Goal: Task Accomplishment & Management: Complete application form

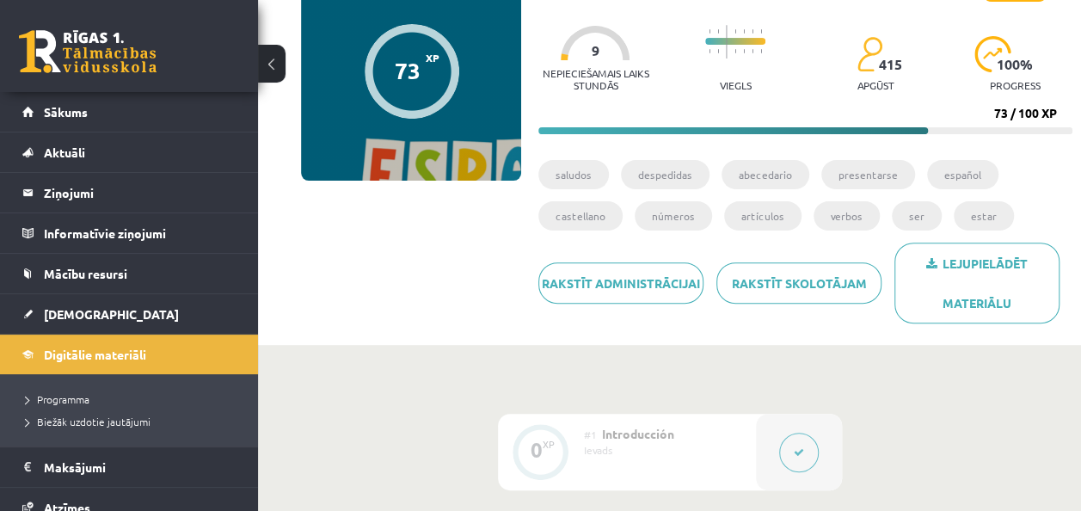
scroll to position [172, 0]
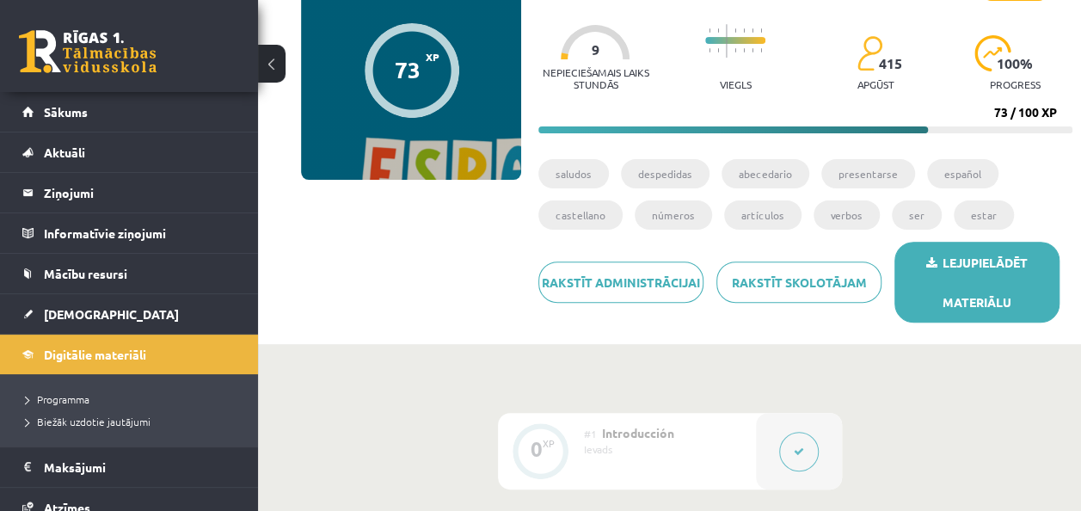
click at [1010, 285] on link "Lejupielādēt materiālu" at bounding box center [976, 282] width 165 height 81
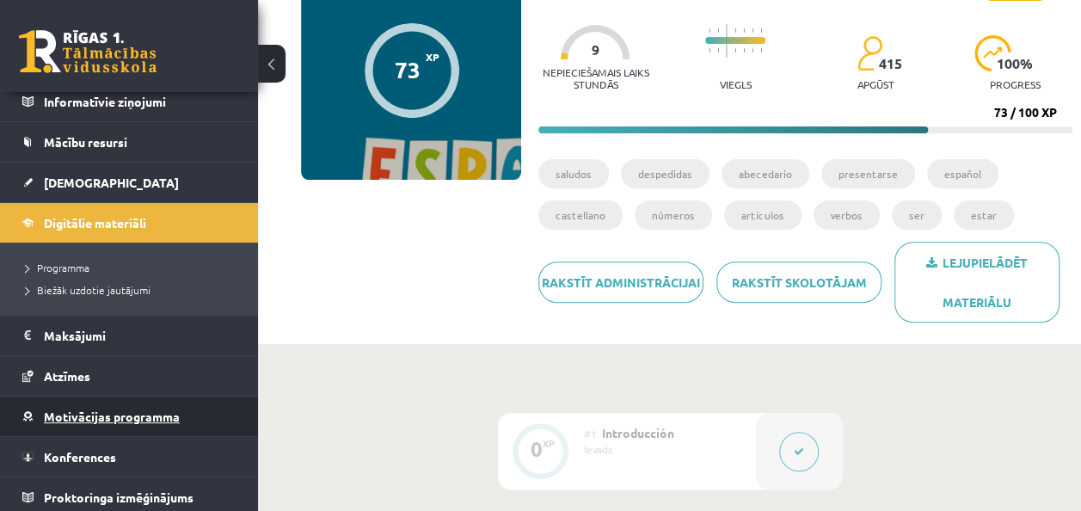
scroll to position [134, 0]
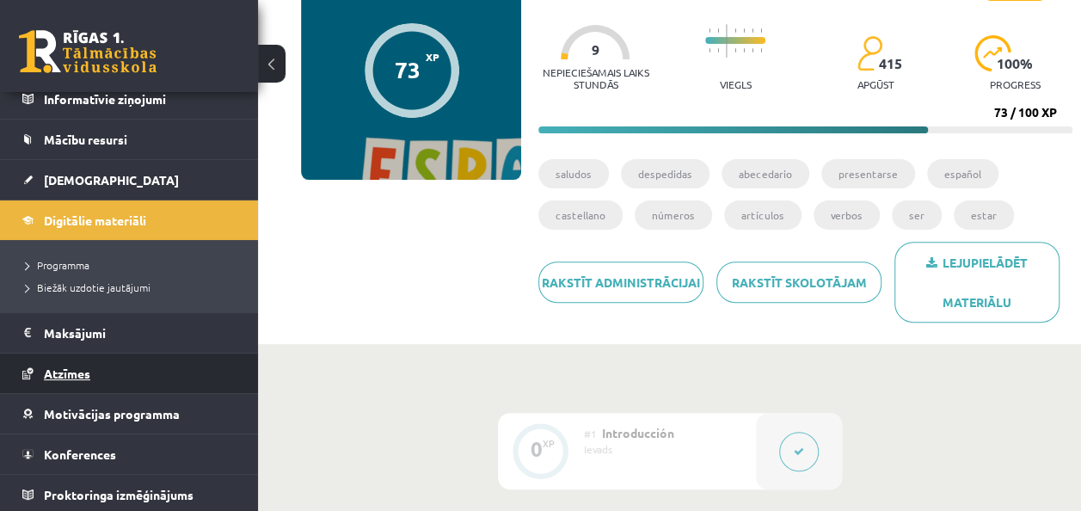
click at [79, 378] on link "Atzīmes" at bounding box center [129, 373] width 214 height 40
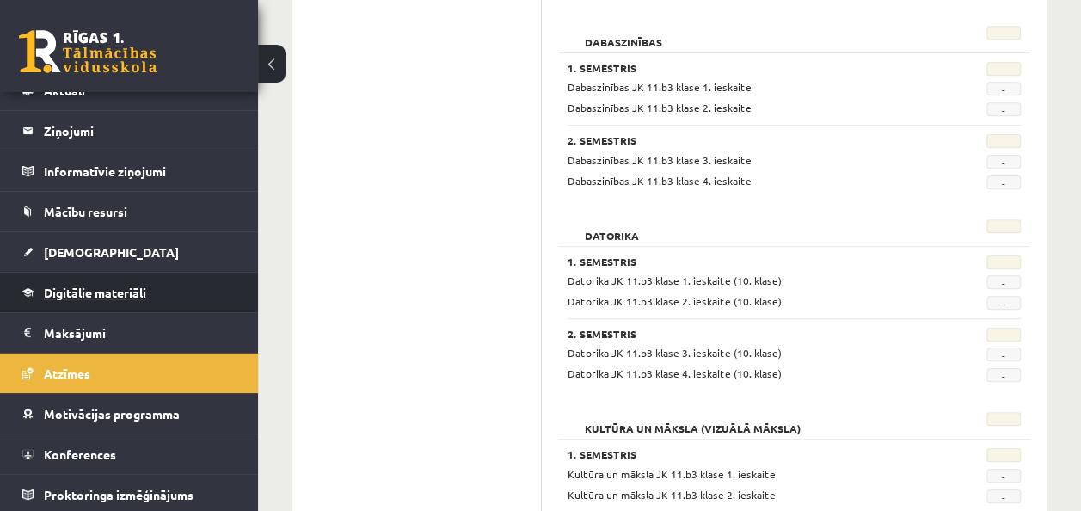
scroll to position [516, 0]
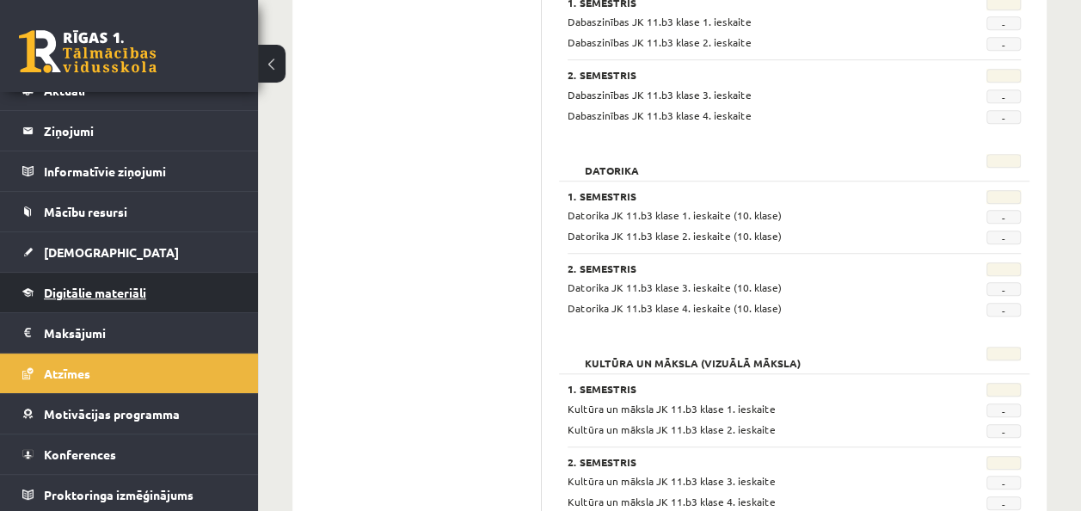
click at [138, 306] on link "Digitālie materiāli" at bounding box center [129, 293] width 214 height 40
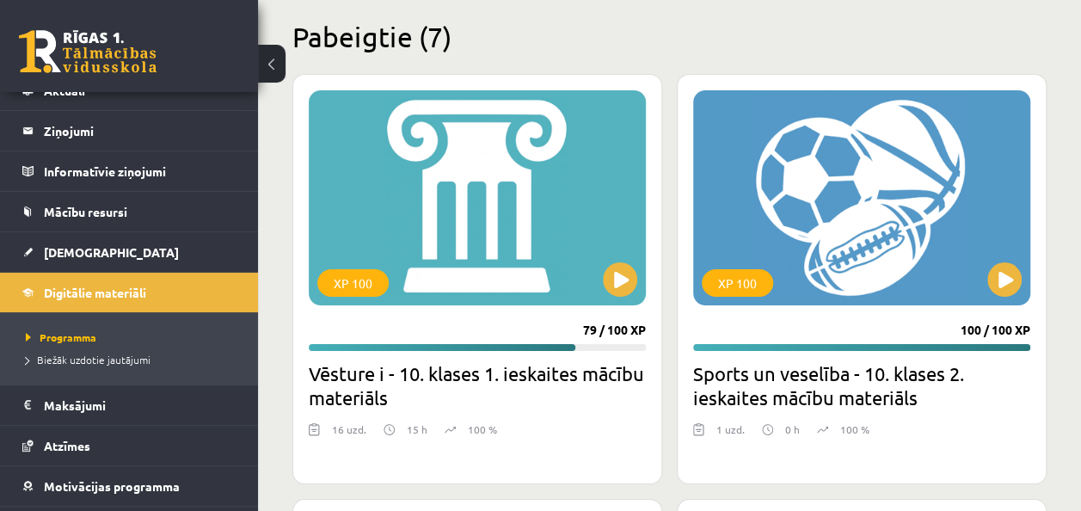
scroll to position [6362, 0]
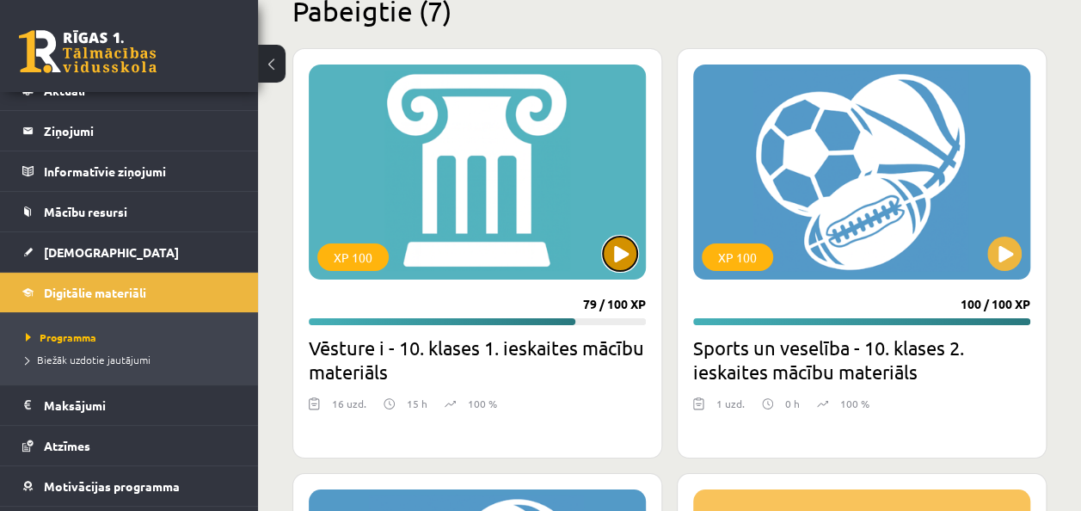
click at [616, 250] on button at bounding box center [620, 253] width 34 height 34
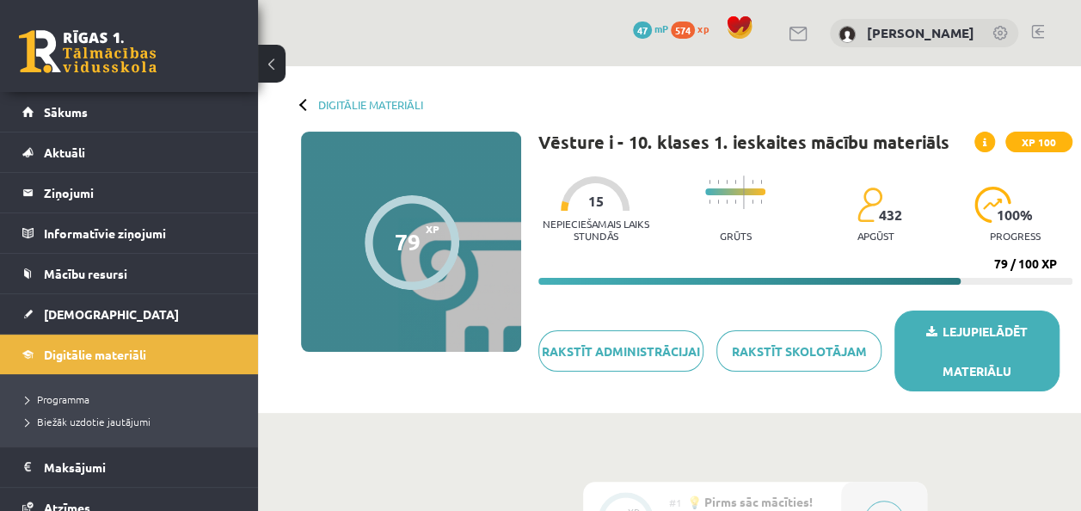
click at [984, 332] on link "Lejupielādēt materiālu" at bounding box center [976, 350] width 165 height 81
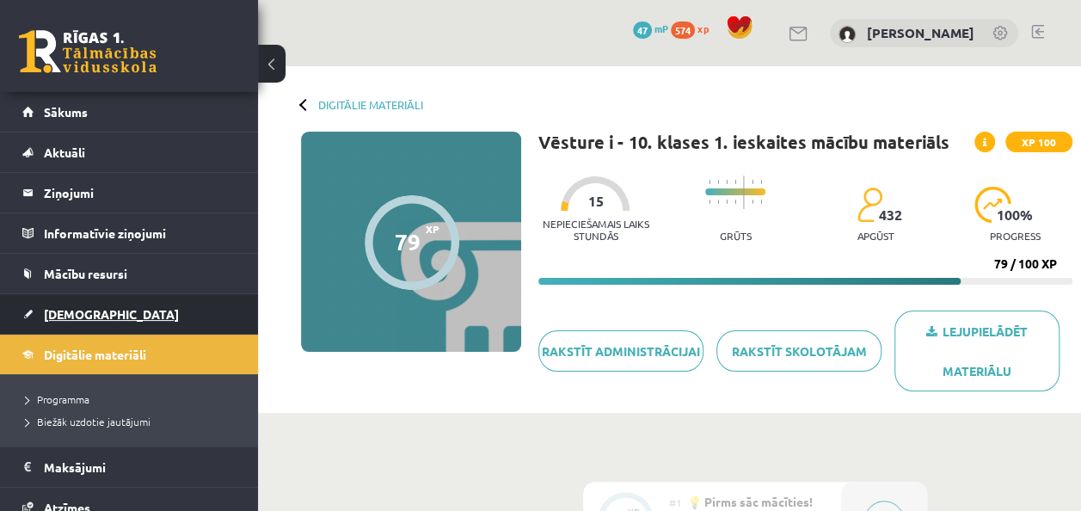
click at [58, 318] on span "[DEMOGRAPHIC_DATA]" at bounding box center [111, 313] width 135 height 15
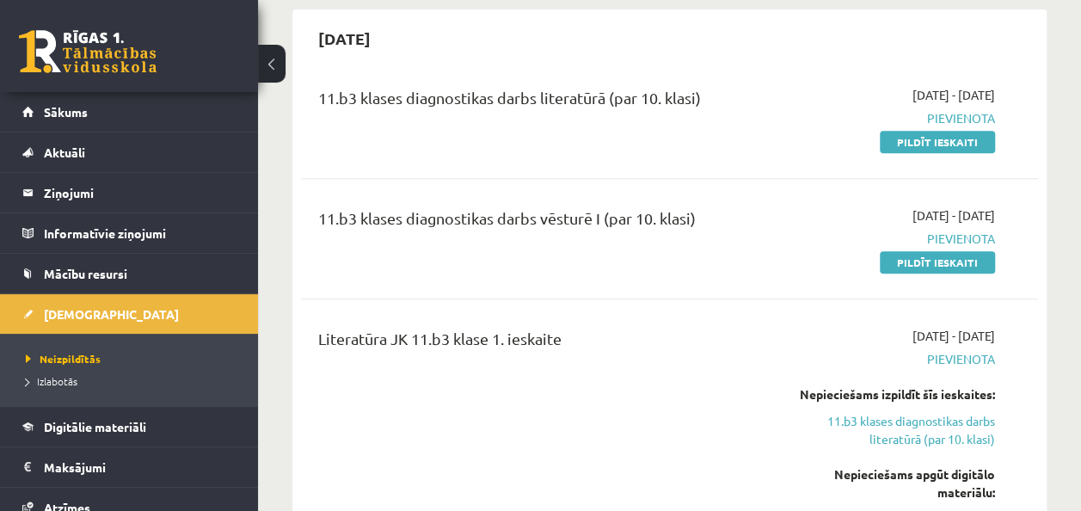
scroll to position [430, 0]
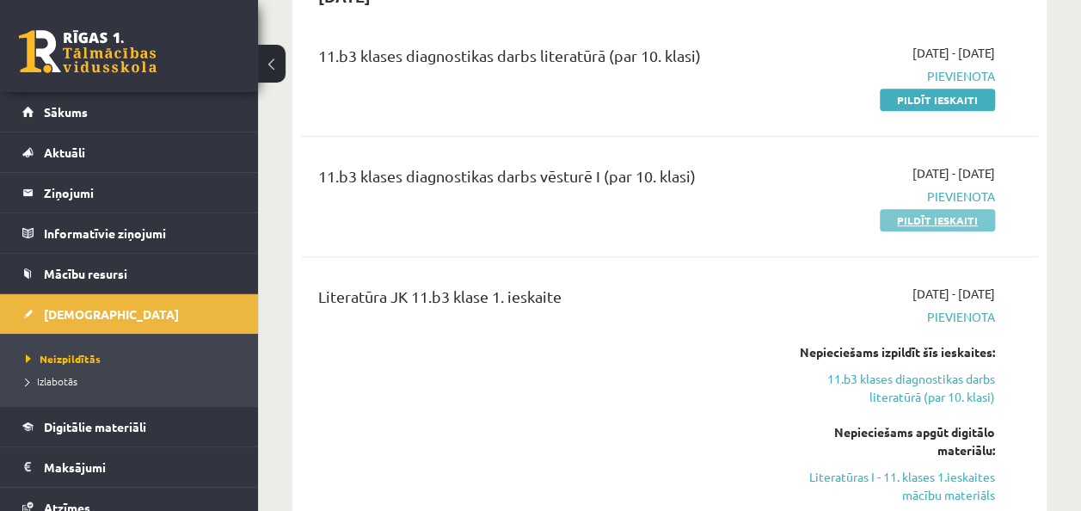
click at [905, 217] on link "Pildīt ieskaiti" at bounding box center [936, 220] width 115 height 22
click at [910, 218] on link "Pildīt ieskaiti" at bounding box center [936, 220] width 115 height 22
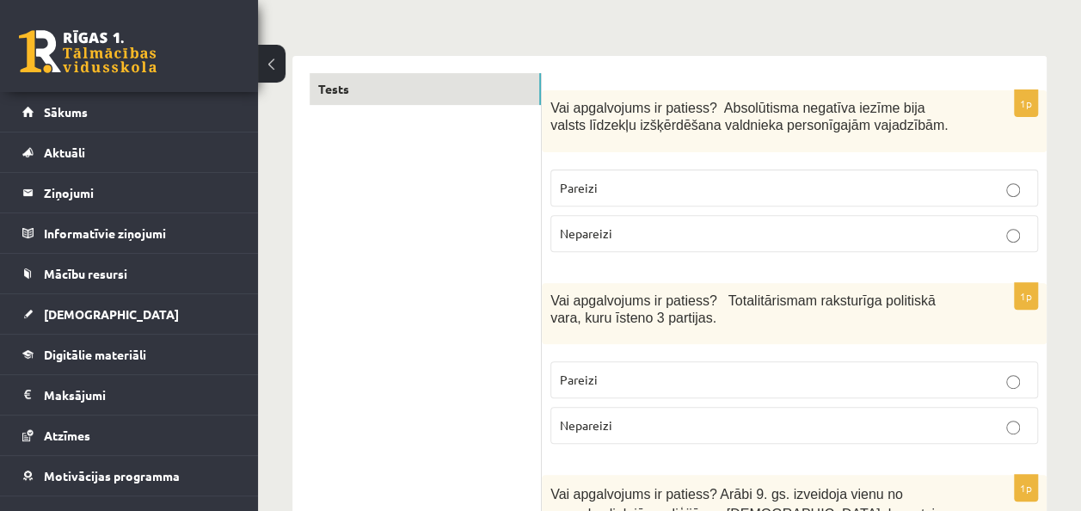
scroll to position [258, 0]
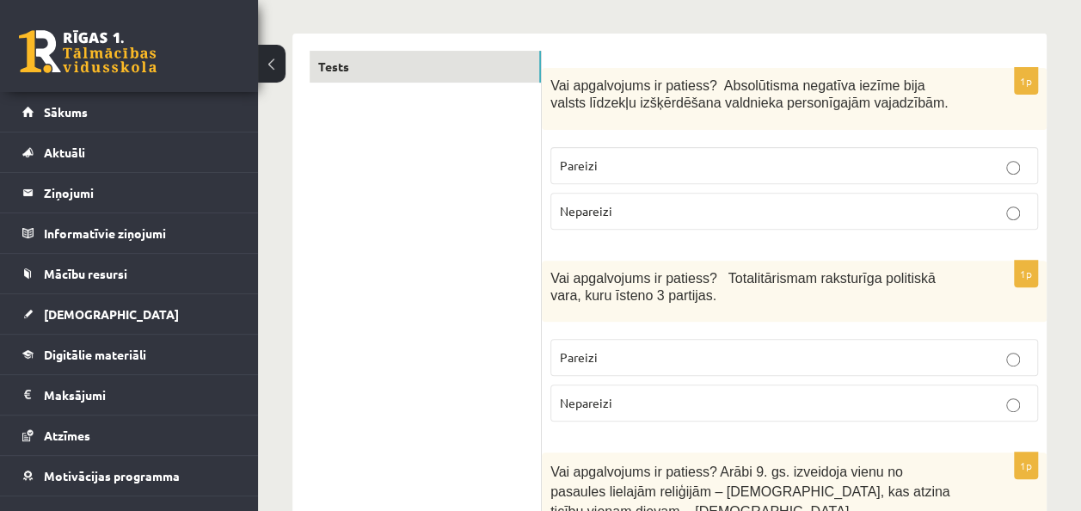
click at [736, 209] on p "Nepareizi" at bounding box center [794, 211] width 469 height 18
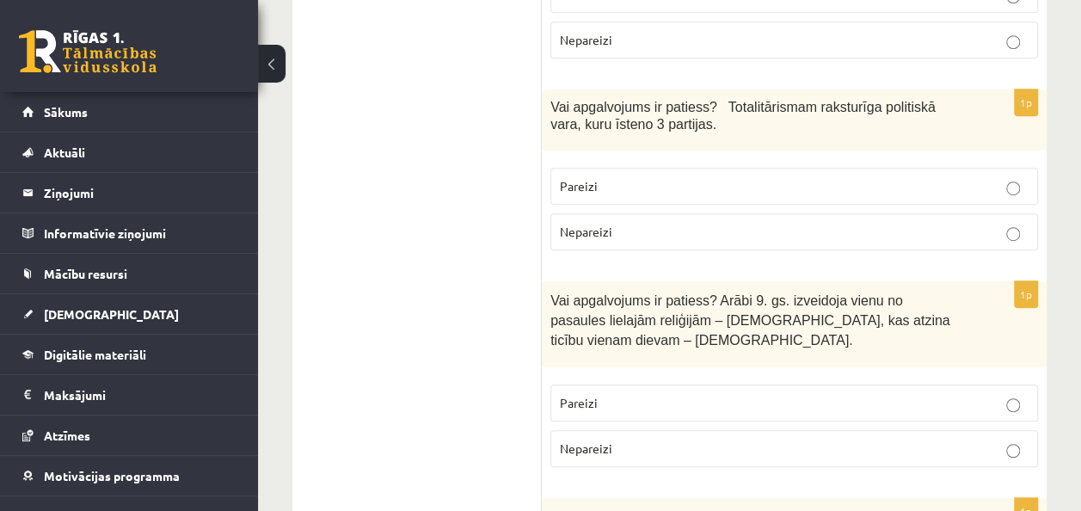
scroll to position [430, 0]
click at [755, 176] on p "Pareizi" at bounding box center [794, 185] width 469 height 18
click at [643, 393] on p "Pareizi" at bounding box center [794, 402] width 469 height 18
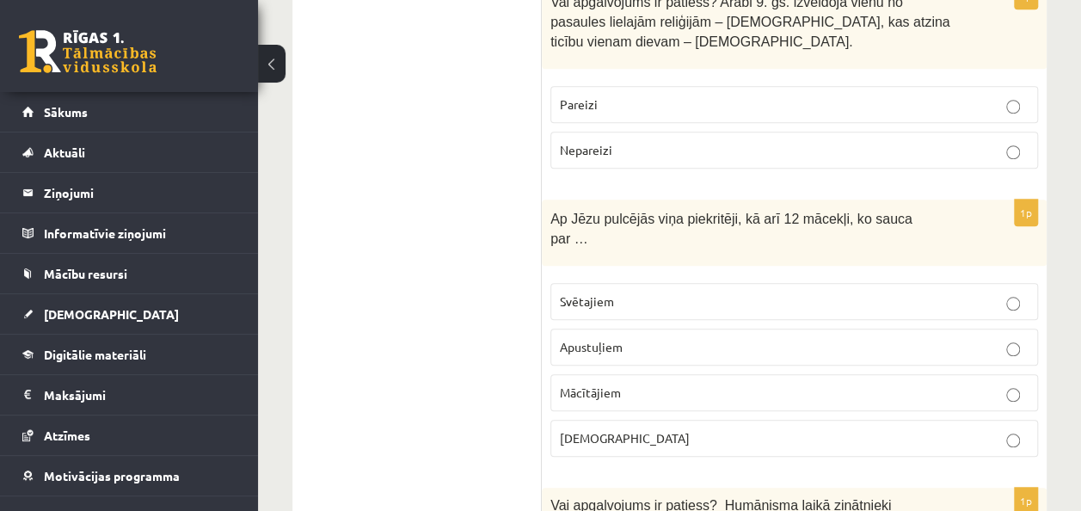
scroll to position [774, 0]
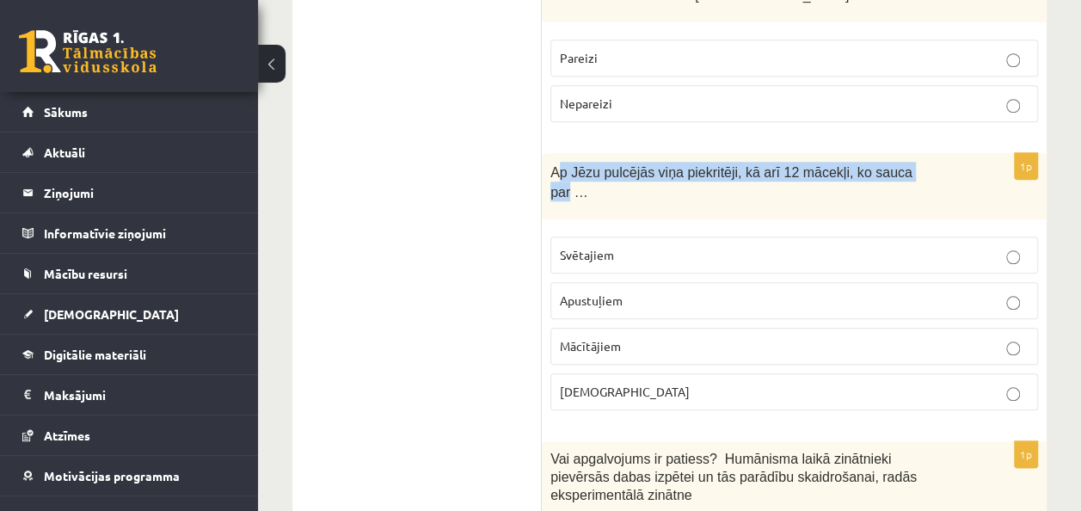
drag, startPoint x: 554, startPoint y: 143, endPoint x: 896, endPoint y: 139, distance: 342.2
click at [896, 165] on span "Ap Jēzu pulcējās viņa piekritēji, kā arī 12 mācekļi, ko sauca par …" at bounding box center [731, 182] width 362 height 34
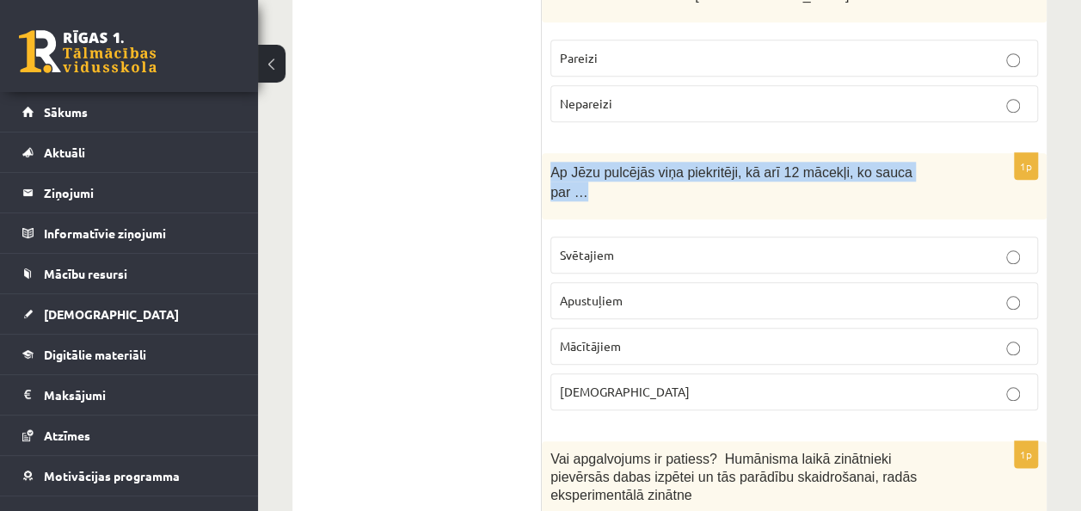
drag, startPoint x: 548, startPoint y: 141, endPoint x: 913, endPoint y: 146, distance: 365.4
click at [913, 153] on div "Ap Jēzu pulcējās viņa piekritēji, kā arī 12 mācekļi, ko sauca par …" at bounding box center [794, 186] width 505 height 66
drag, startPoint x: 913, startPoint y: 146, endPoint x: 880, endPoint y: 141, distance: 33.1
copy span "Ap Jēzu pulcējās viņa piekritēji, kā arī 12 mācekļi, ko sauca par …"
click at [672, 337] on p "Mācītājiem" at bounding box center [794, 346] width 469 height 18
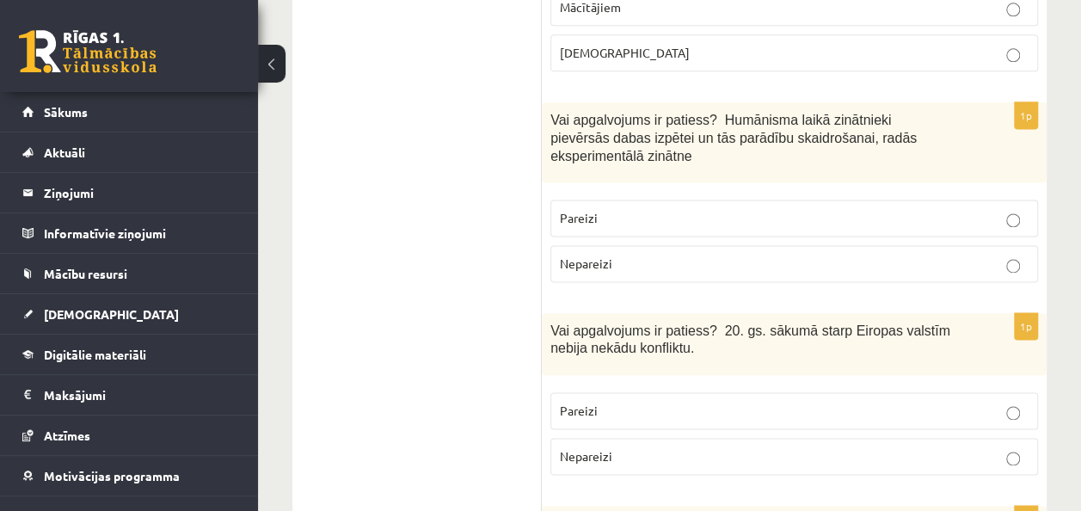
scroll to position [1118, 0]
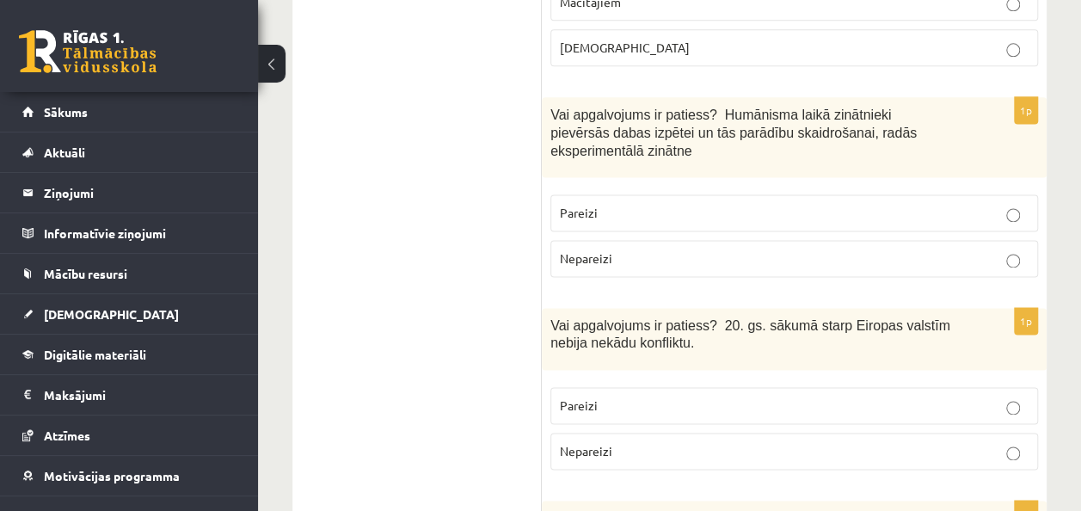
click at [751, 240] on label "Nepareizi" at bounding box center [793, 258] width 487 height 37
click at [806, 396] on p "Pareizi" at bounding box center [794, 405] width 469 height 18
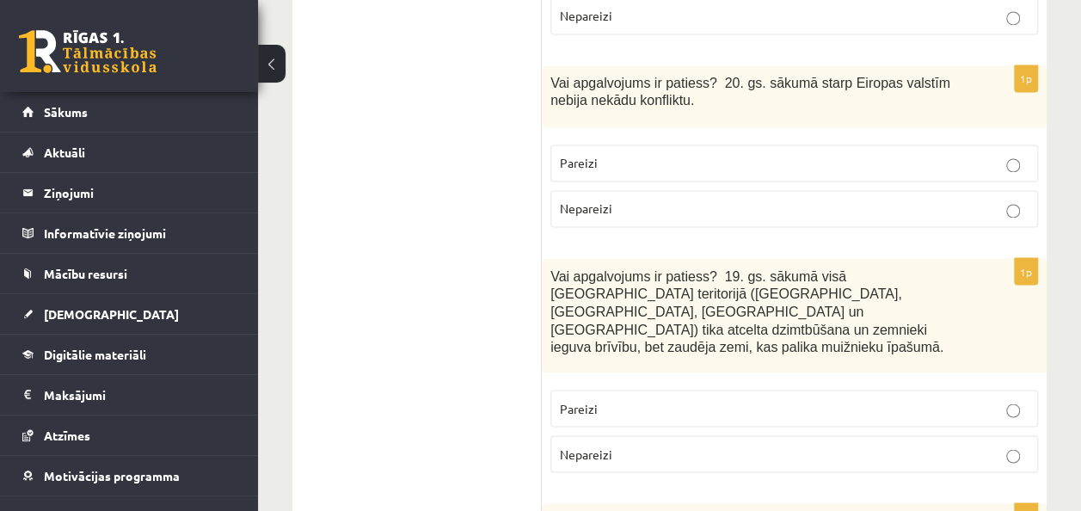
scroll to position [1376, 0]
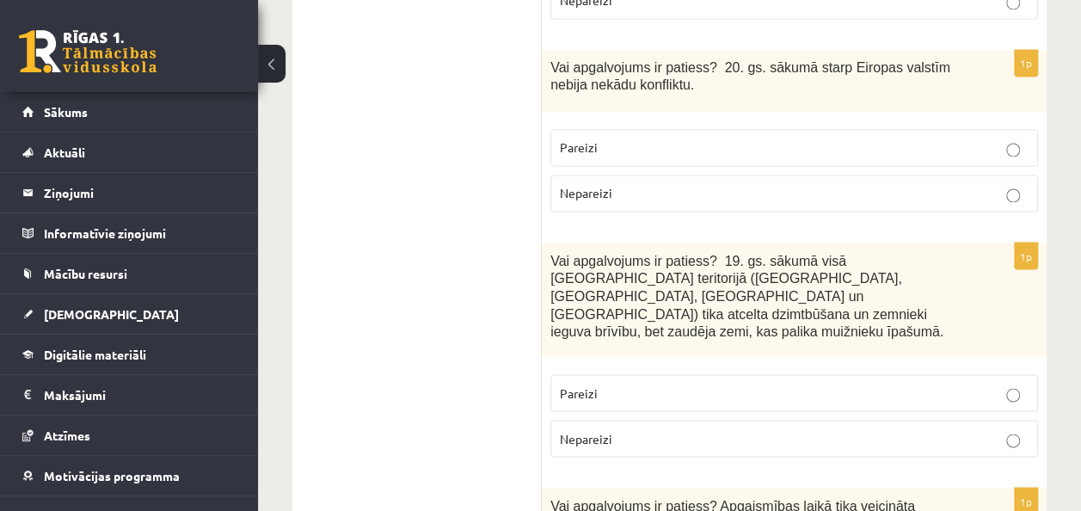
click at [841, 383] on p "Pareizi" at bounding box center [794, 392] width 469 height 18
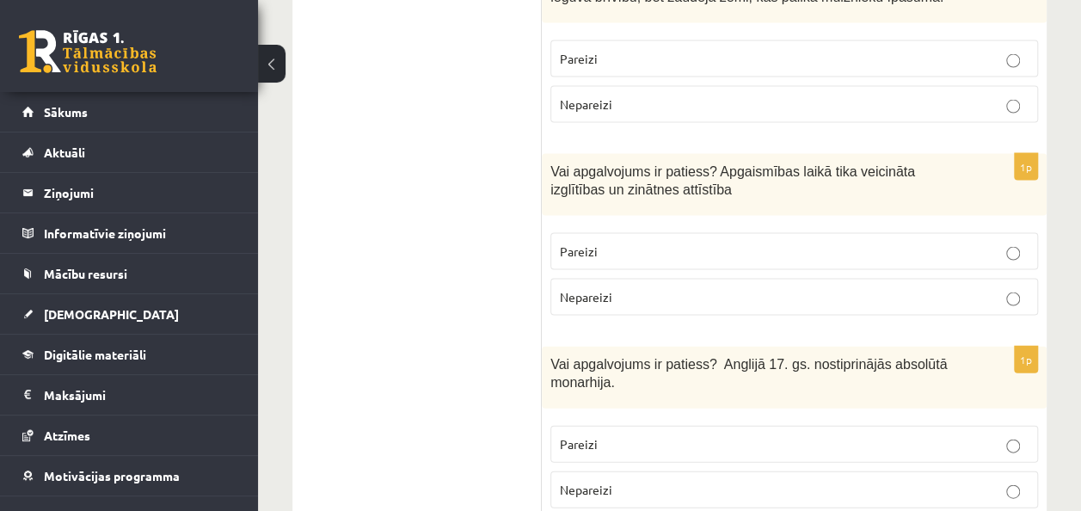
scroll to position [1719, 0]
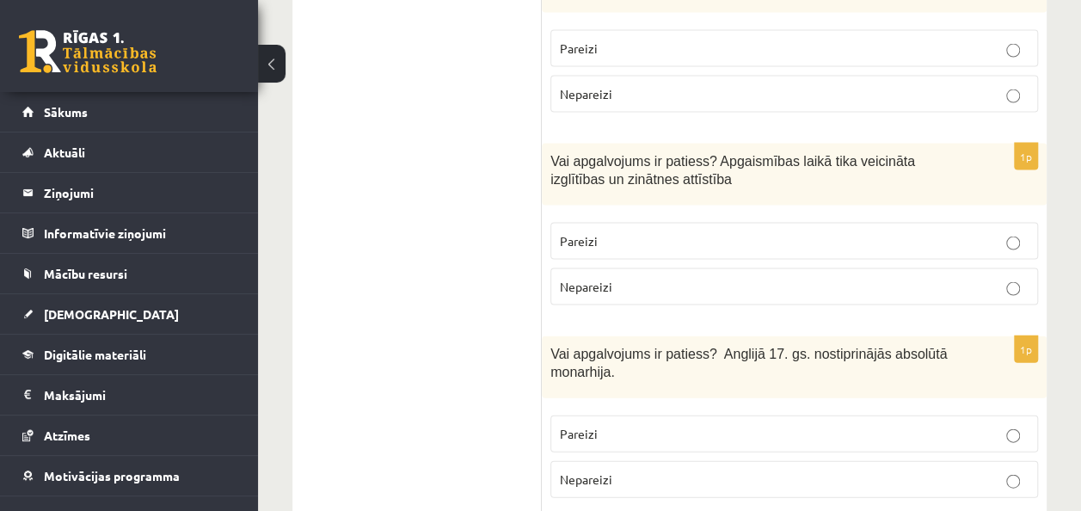
click at [879, 232] on p "Pareizi" at bounding box center [794, 241] width 469 height 18
click at [727, 415] on label "Pareizi" at bounding box center [793, 433] width 487 height 37
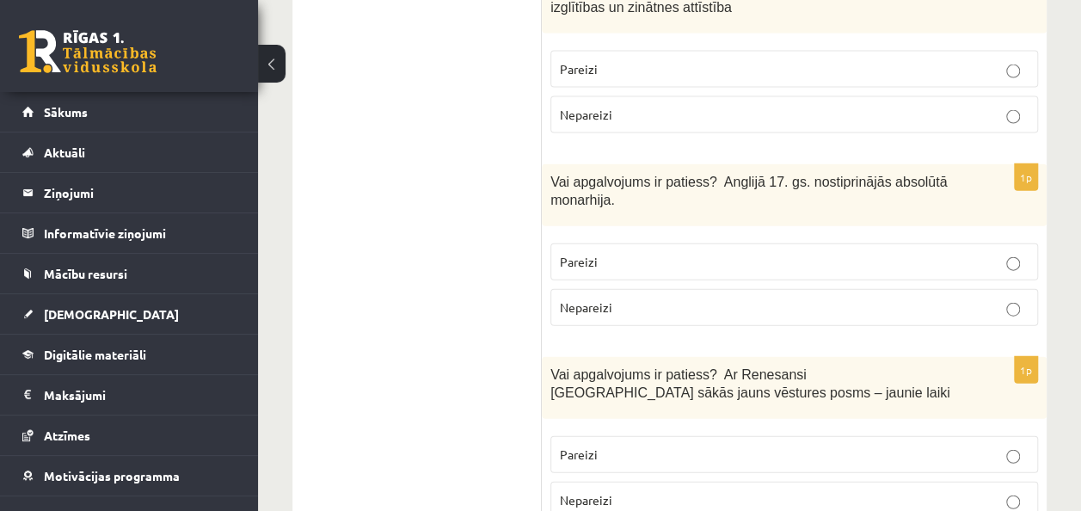
click at [714, 436] on label "Pareizi" at bounding box center [793, 454] width 487 height 37
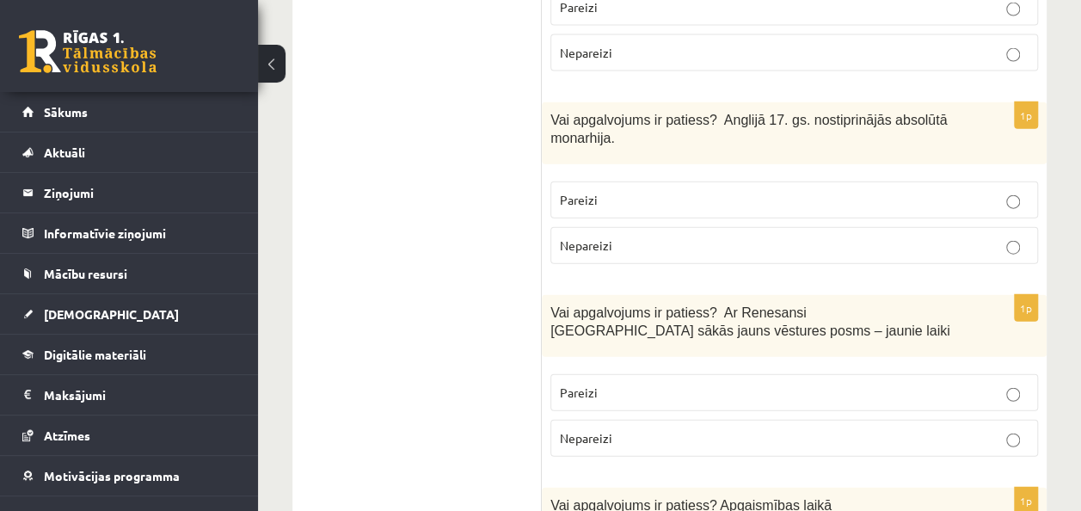
scroll to position [2149, 0]
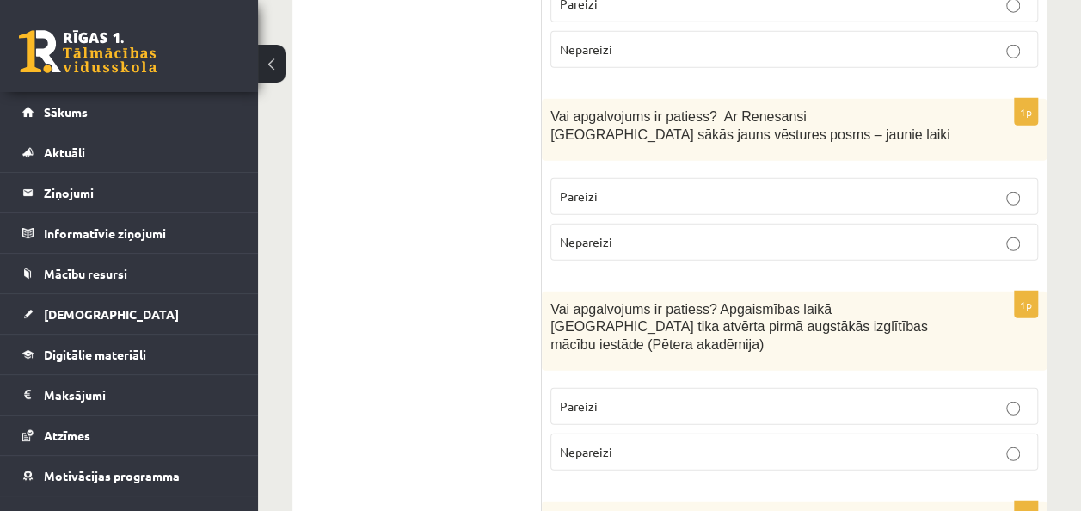
click at [715, 397] on p "Pareizi" at bounding box center [794, 406] width 469 height 18
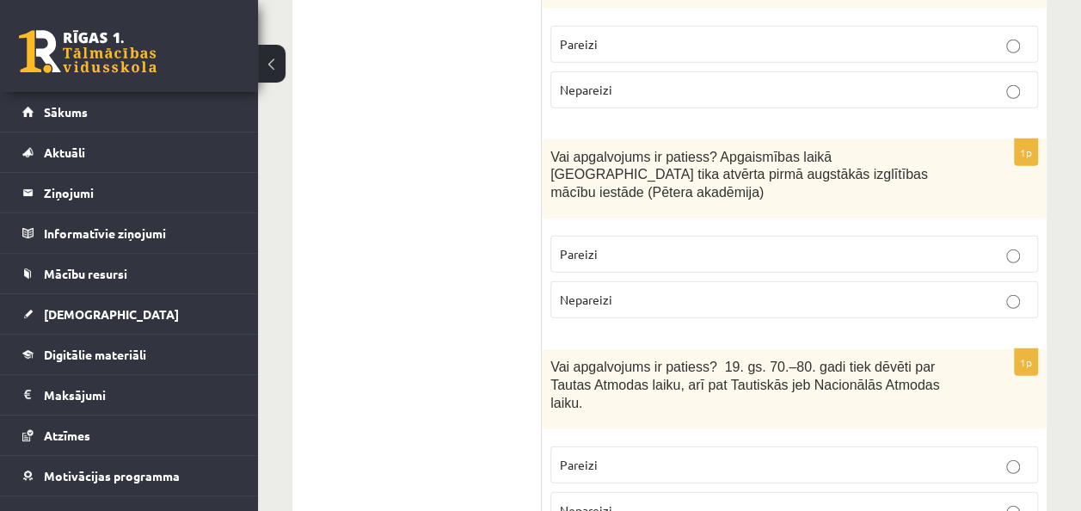
scroll to position [2407, 0]
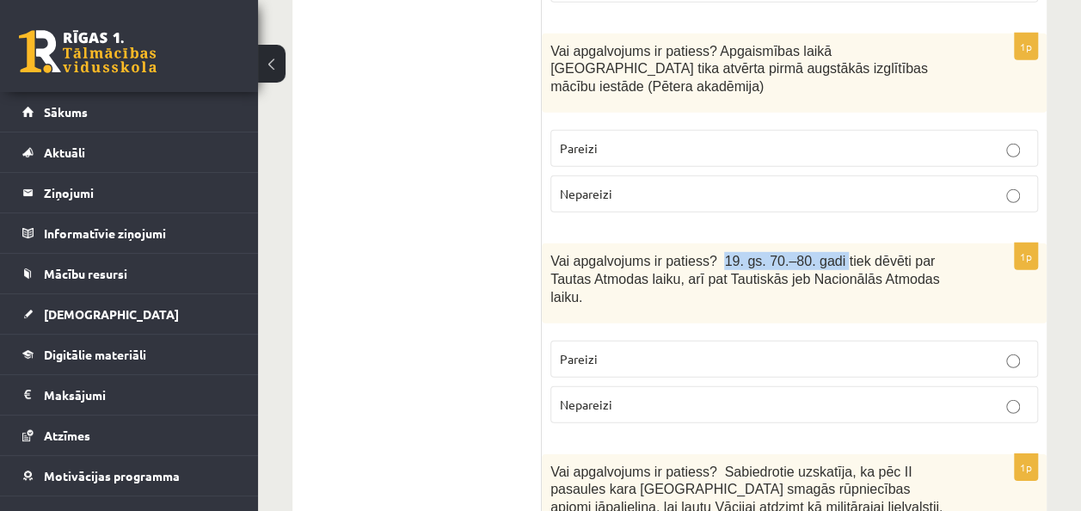
drag, startPoint x: 706, startPoint y: 152, endPoint x: 815, endPoint y: 130, distance: 111.4
drag, startPoint x: 815, startPoint y: 130, endPoint x: 787, endPoint y: 150, distance: 34.6
copy span "19. gs. 70.–80. gadi"
click at [742, 395] on p "Nepareizi" at bounding box center [794, 404] width 469 height 18
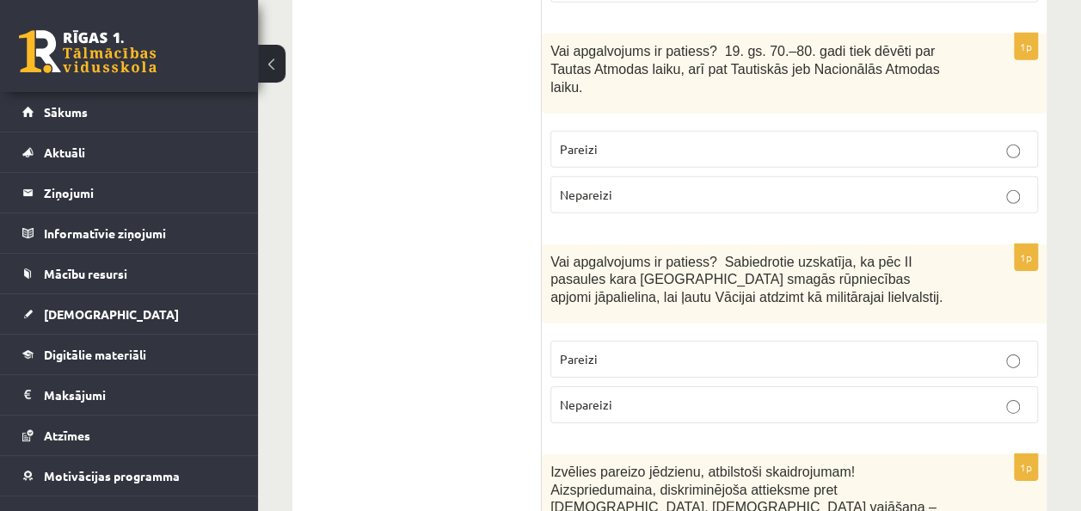
scroll to position [2579, 0]
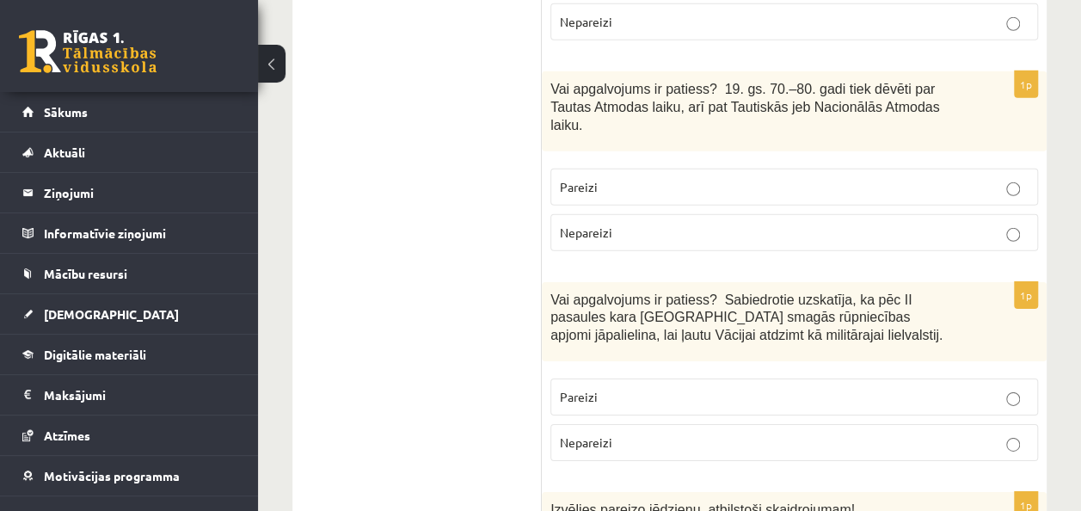
click at [910, 388] on p "Pareizi" at bounding box center [794, 397] width 469 height 18
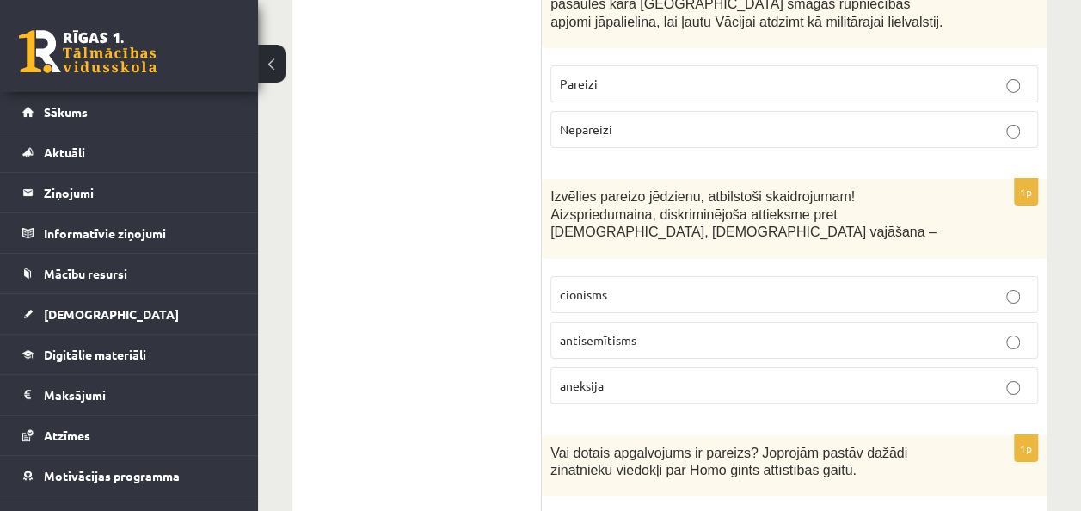
scroll to position [2923, 0]
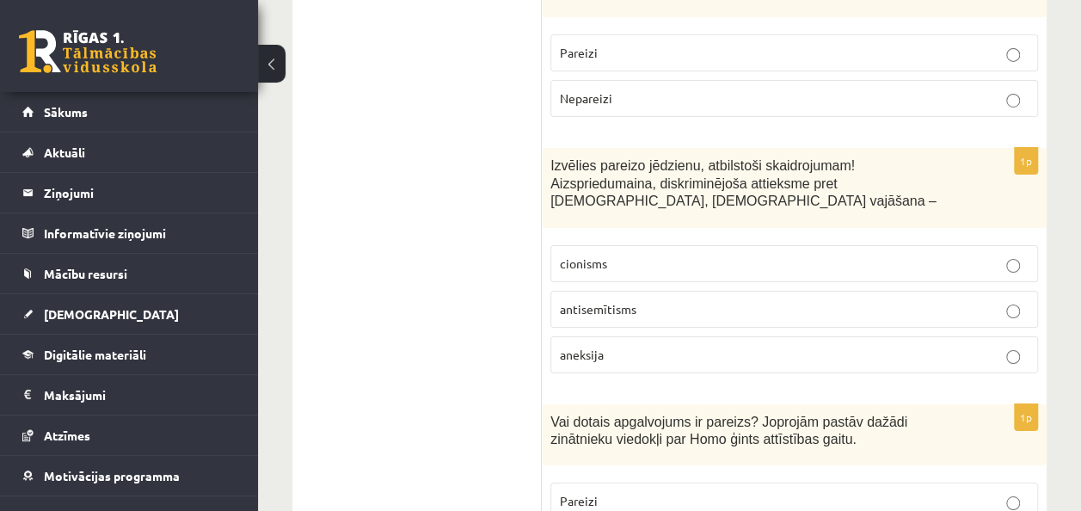
click at [605, 300] on p "antisemītisms" at bounding box center [794, 309] width 469 height 18
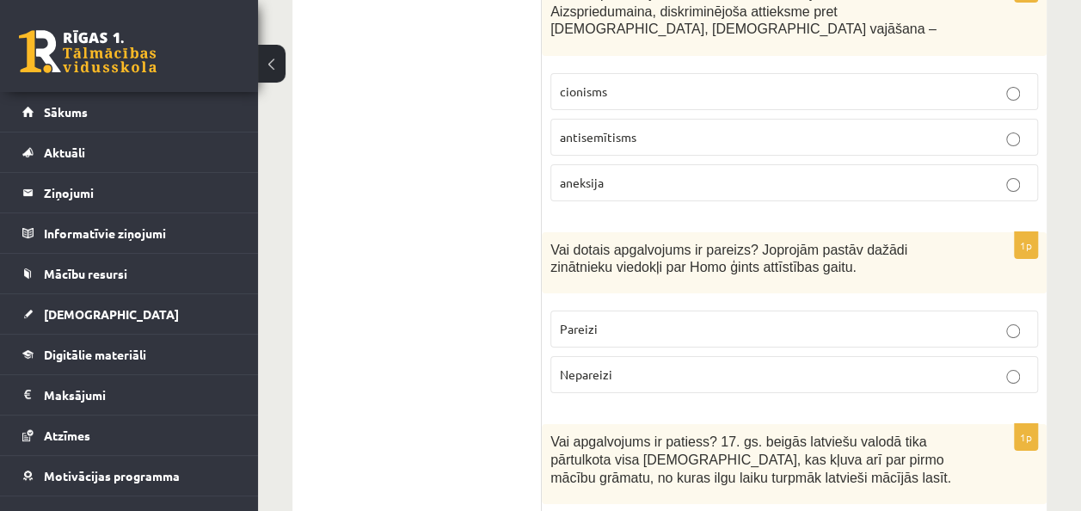
click at [620, 320] on p "Pareizi" at bounding box center [794, 329] width 469 height 18
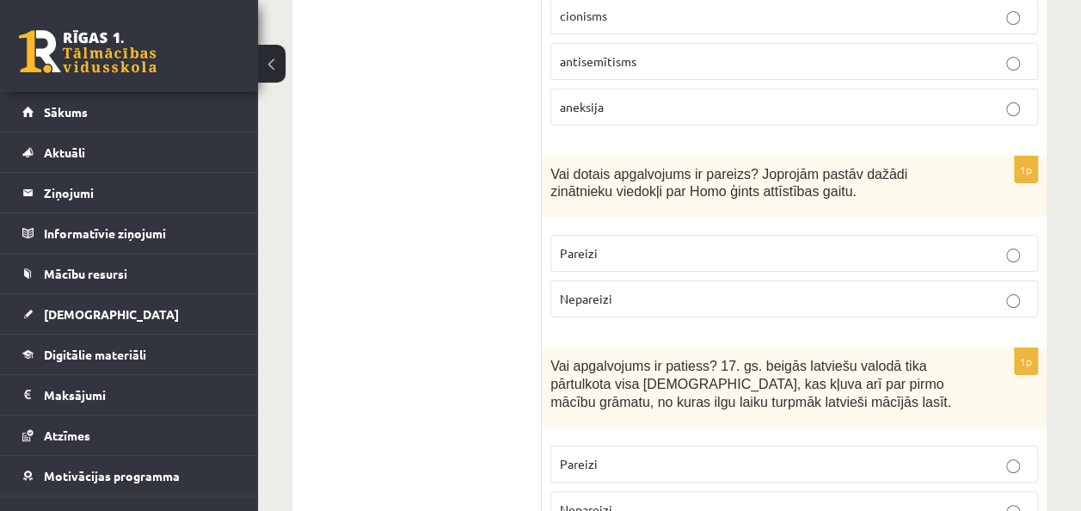
scroll to position [3267, 0]
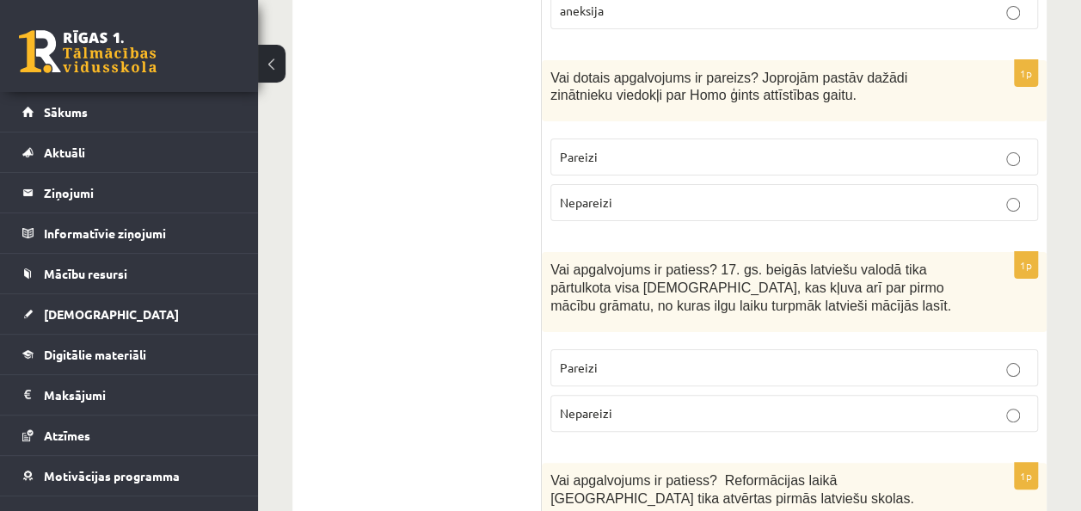
click at [638, 358] on p "Pareizi" at bounding box center [794, 367] width 469 height 18
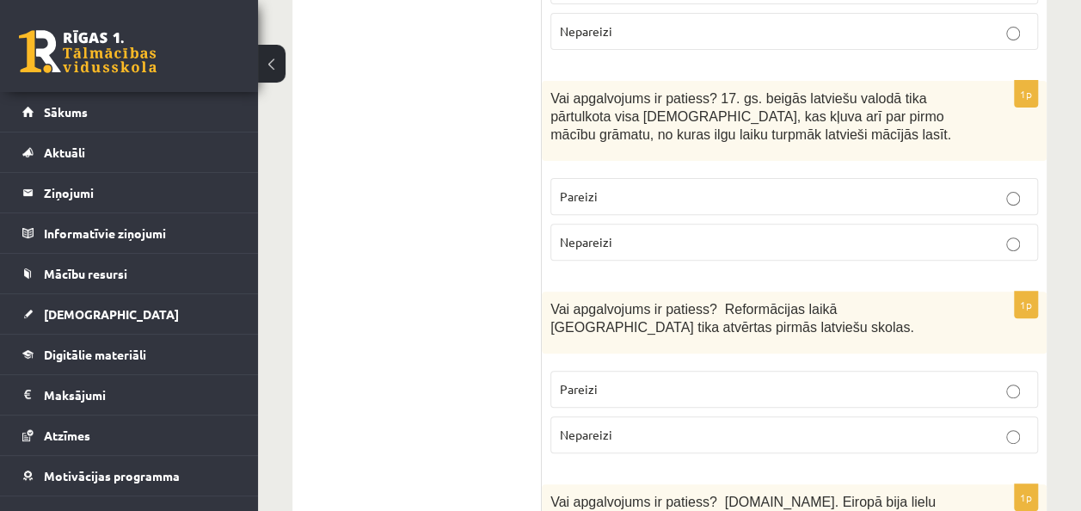
scroll to position [3439, 0]
click at [653, 415] on label "Nepareizi" at bounding box center [793, 433] width 487 height 37
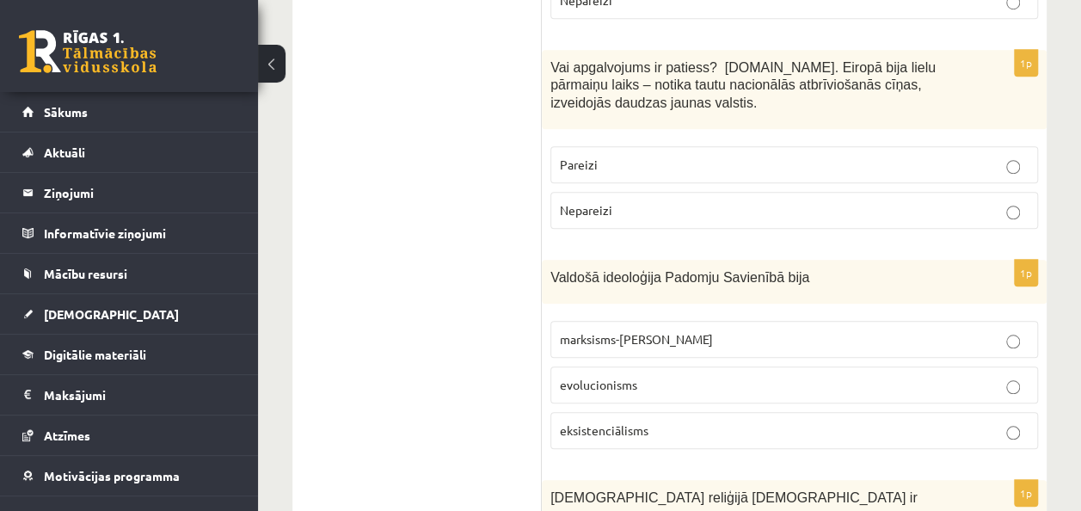
scroll to position [3700, 0]
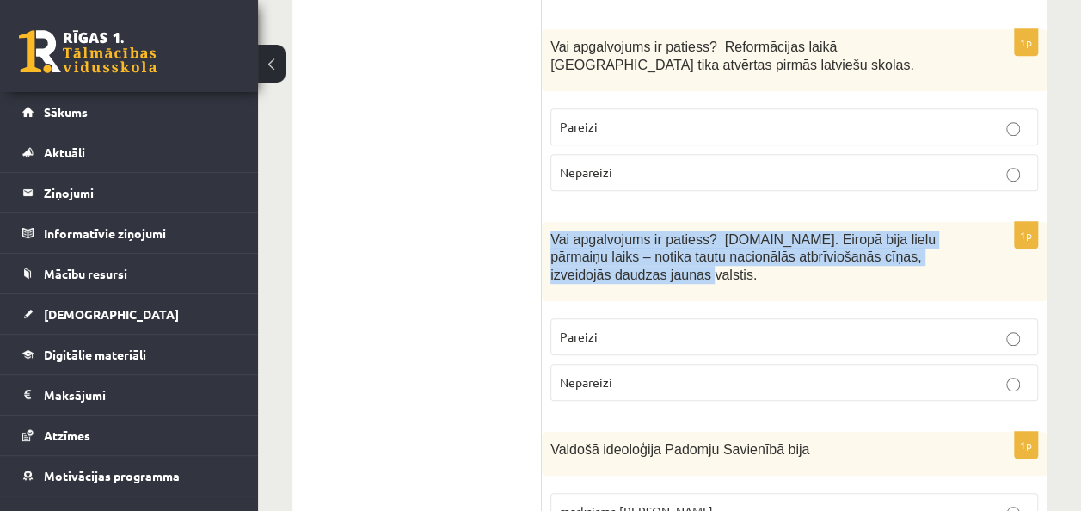
drag, startPoint x: 552, startPoint y: 82, endPoint x: 950, endPoint y: 120, distance: 399.9
click at [950, 230] on p "Vai apgalvojums ir patiess? 19.gs. Eiropā bija lielu pārmaiņu laiks – notika ta…" at bounding box center [750, 256] width 401 height 53
drag, startPoint x: 950, startPoint y: 120, endPoint x: 901, endPoint y: 90, distance: 57.5
copy span "Vai apgalvojums ir patiess? 19.gs. Eiropā bija lielu pārmaiņu laiks – notika ta…"
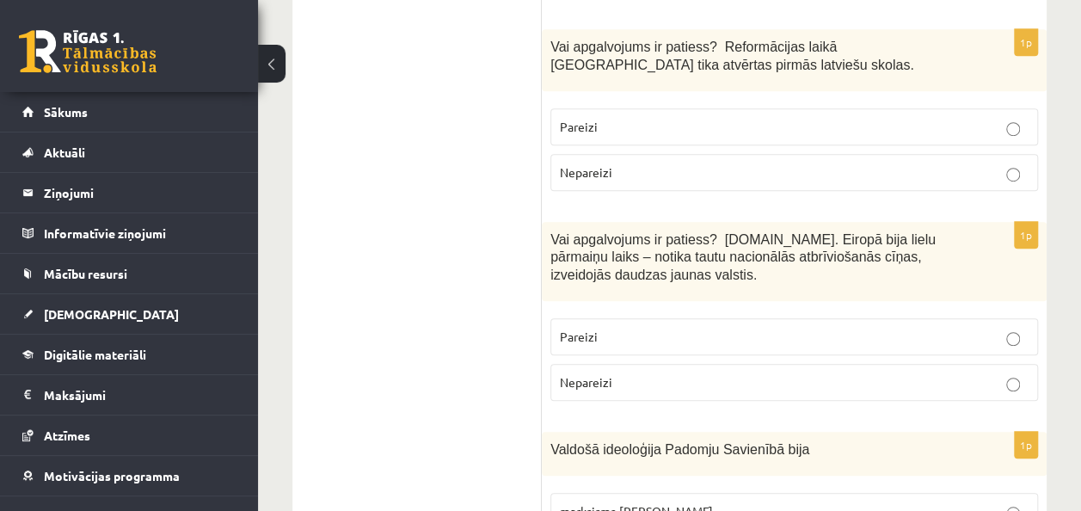
click at [671, 502] on p "marksisms-ļeņinisms" at bounding box center [794, 511] width 469 height 18
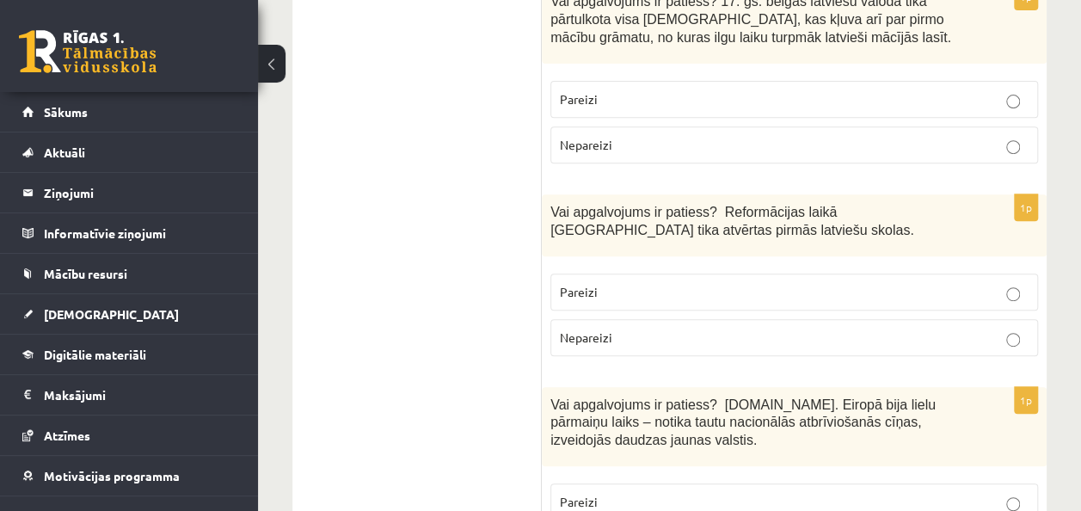
scroll to position [3528, 0]
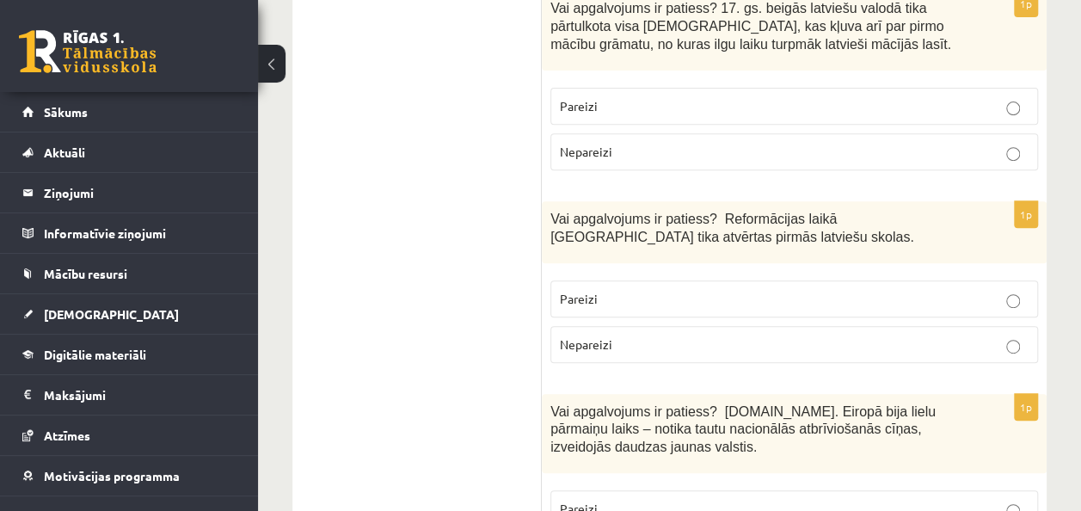
click at [728, 499] on p "Pareizi" at bounding box center [794, 508] width 469 height 18
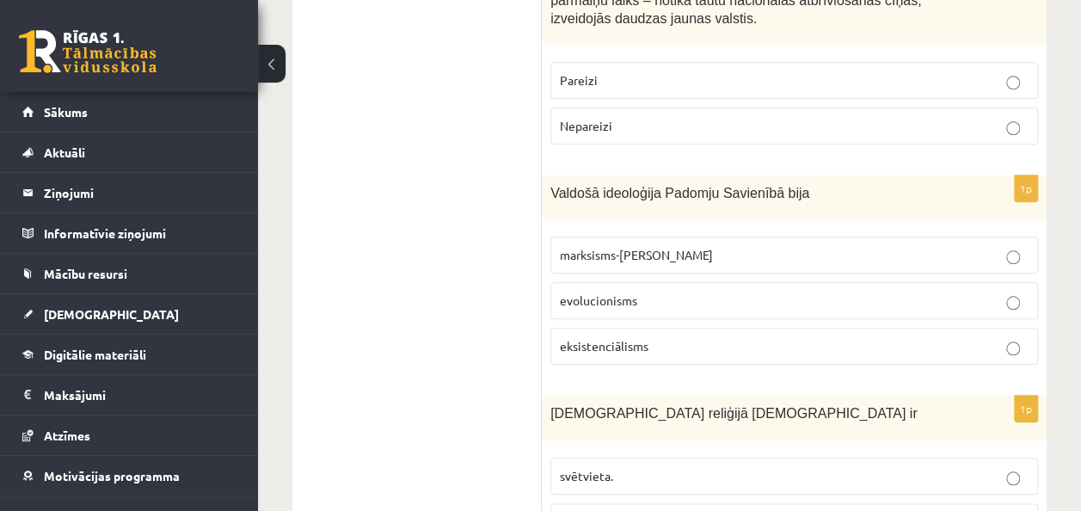
scroll to position [3958, 0]
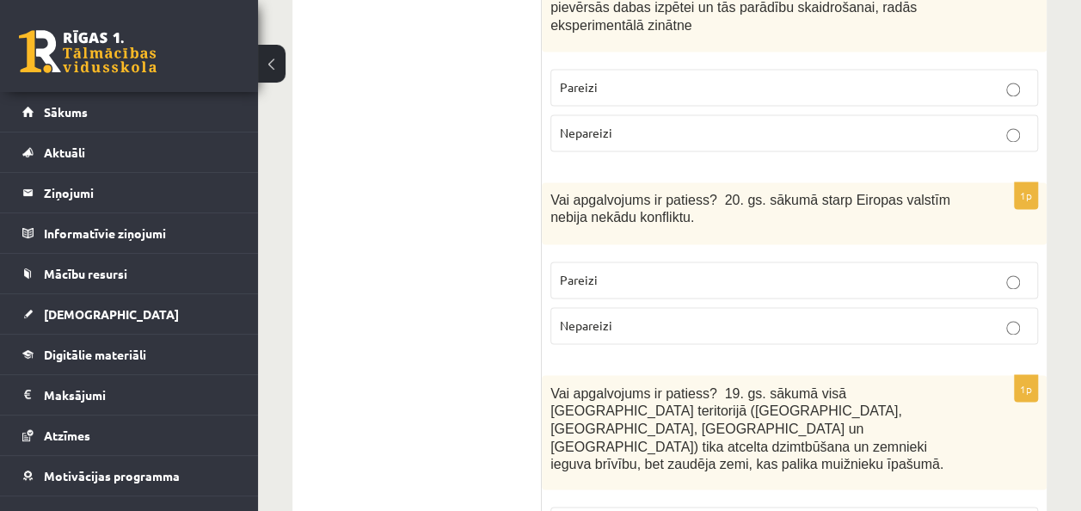
scroll to position [1376, 0]
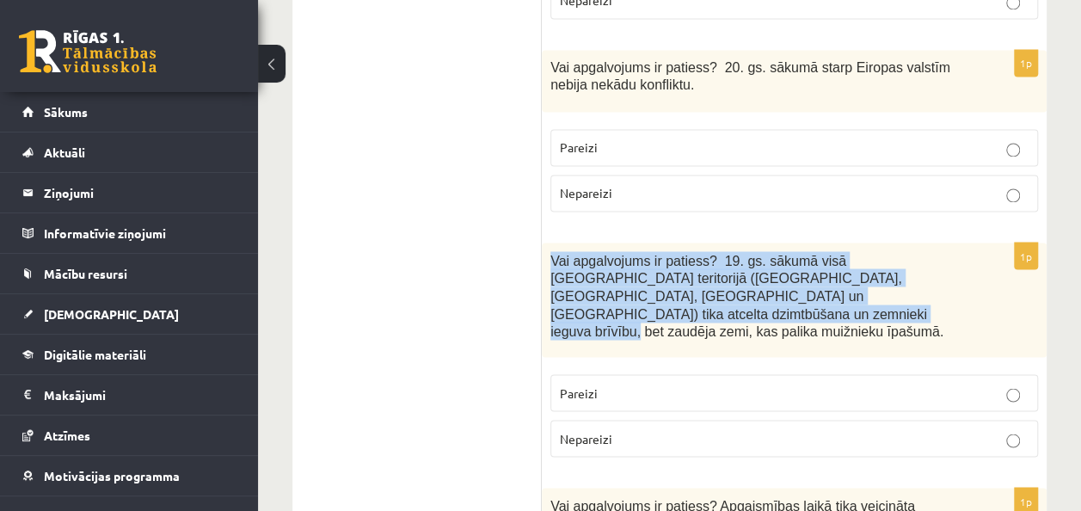
drag, startPoint x: 552, startPoint y: 190, endPoint x: 934, endPoint y: 258, distance: 387.7
click at [934, 258] on div "Vai apgalvojums ir patiess? 19. gs. sākumā visā Latvijas teritorijā (Kurzemē, Z…" at bounding box center [794, 299] width 505 height 115
drag, startPoint x: 934, startPoint y: 258, endPoint x: 832, endPoint y: 187, distance: 123.5
copy span "Vai apgalvojums ir patiess? 19. gs. sākumā visā Latvijas teritorijā (Kurzemē, Z…"
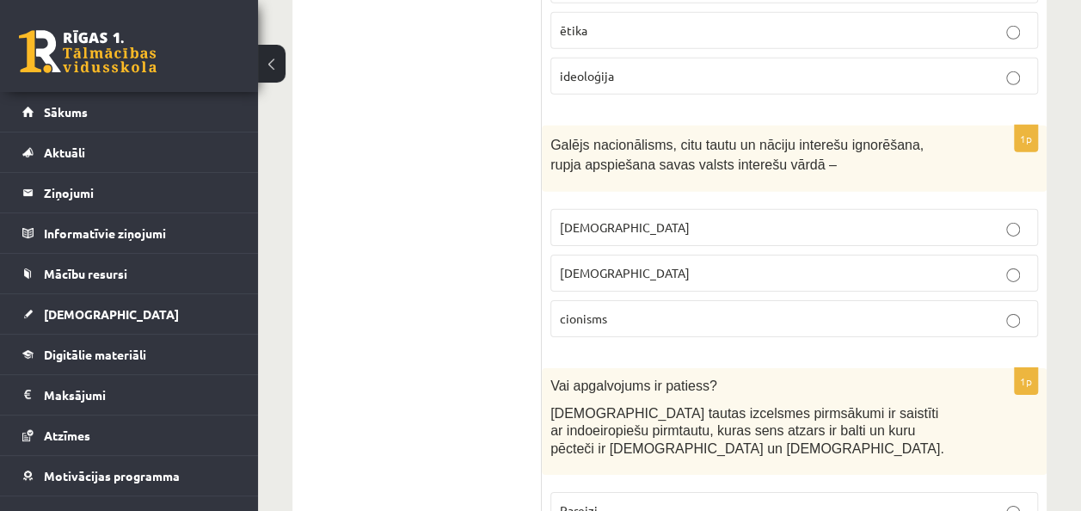
scroll to position [6279, 0]
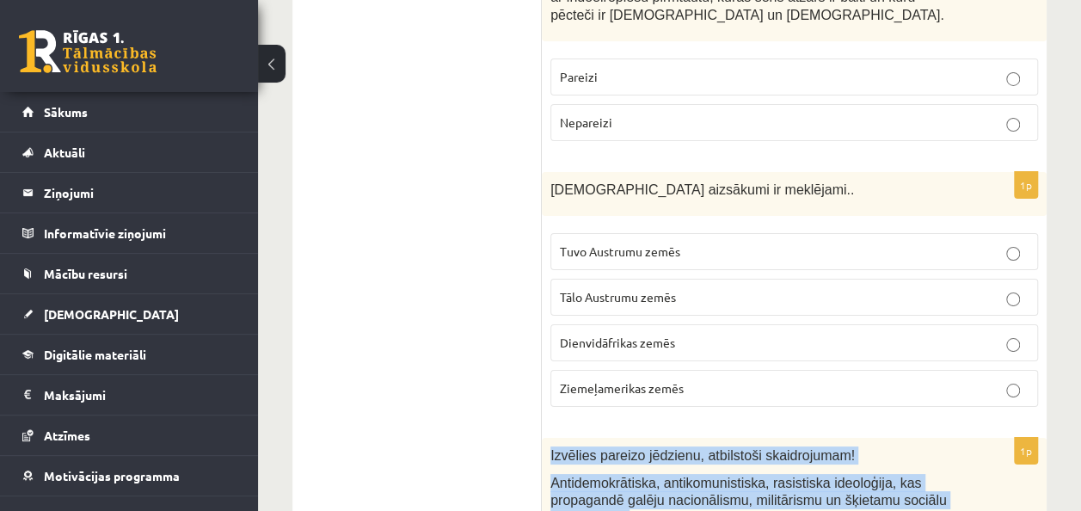
drag, startPoint x: 548, startPoint y: 211, endPoint x: 940, endPoint y: 272, distance: 396.6
click at [940, 438] on div "Izvēlies pareizo jēdzienu, atbilstoši skaidrojumam! Antidemokrātiska, antikomun…" at bounding box center [794, 491] width 505 height 107
copy div "Izvēlies pareizo jēdzienu, atbilstoši skaidrojumam! Antidemokrātiska, antikomun…"
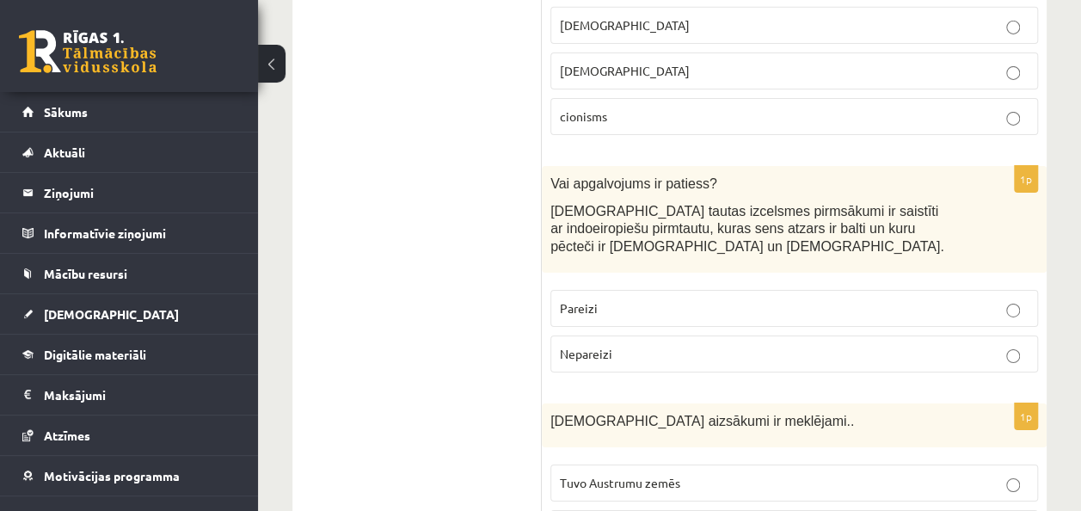
scroll to position [6021, 0]
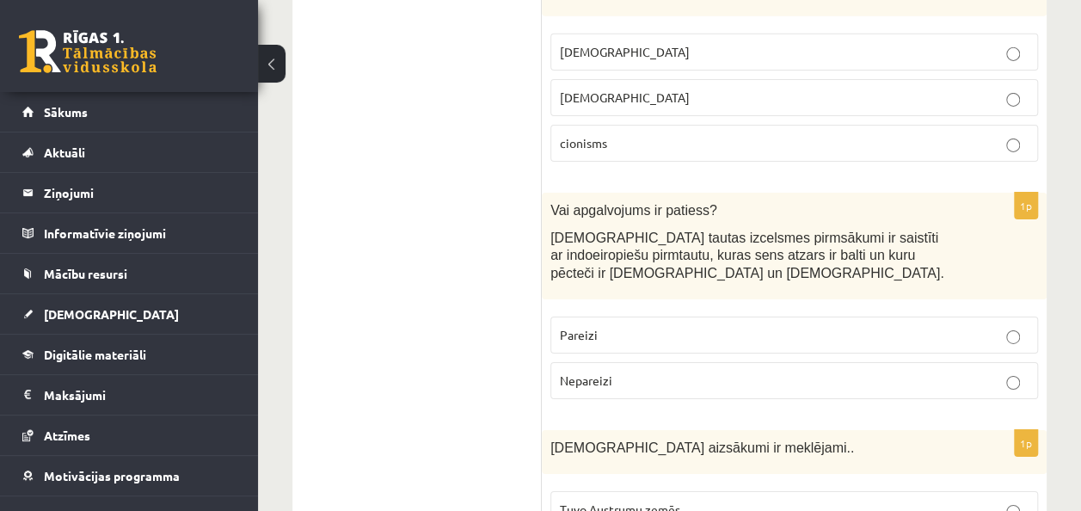
click at [604, 501] on span "Tuvo Austrumu zemēs" at bounding box center [620, 508] width 120 height 15
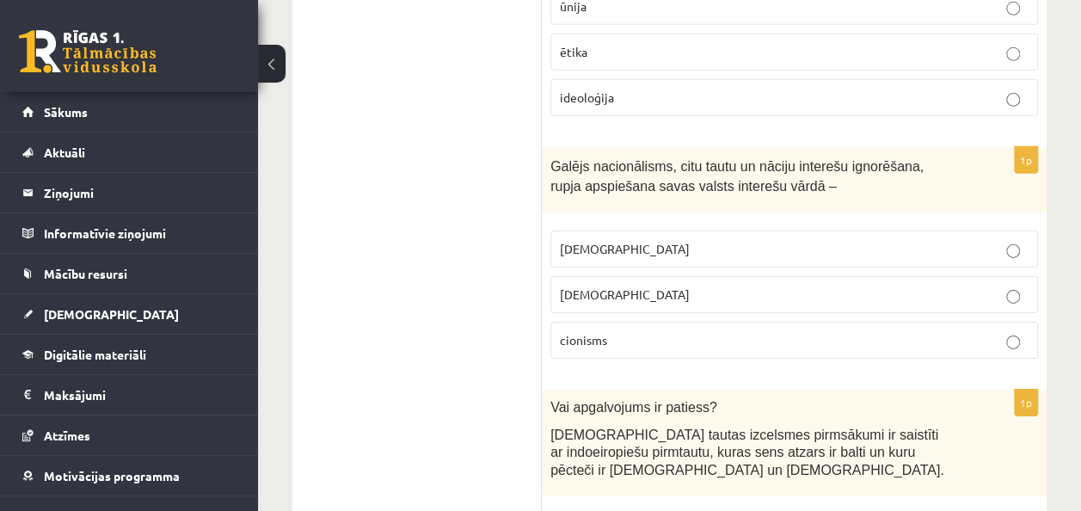
scroll to position [5763, 0]
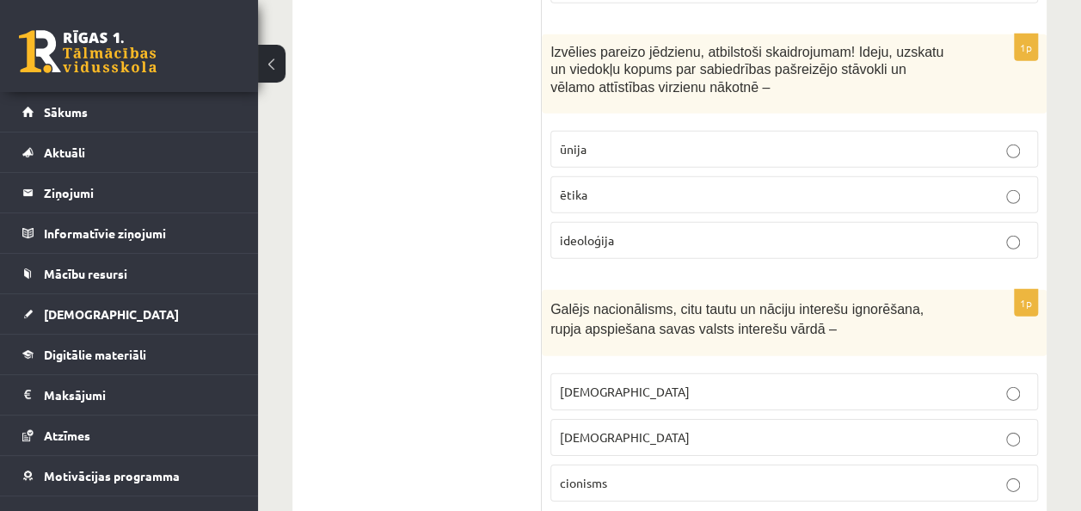
scroll to position [5591, 0]
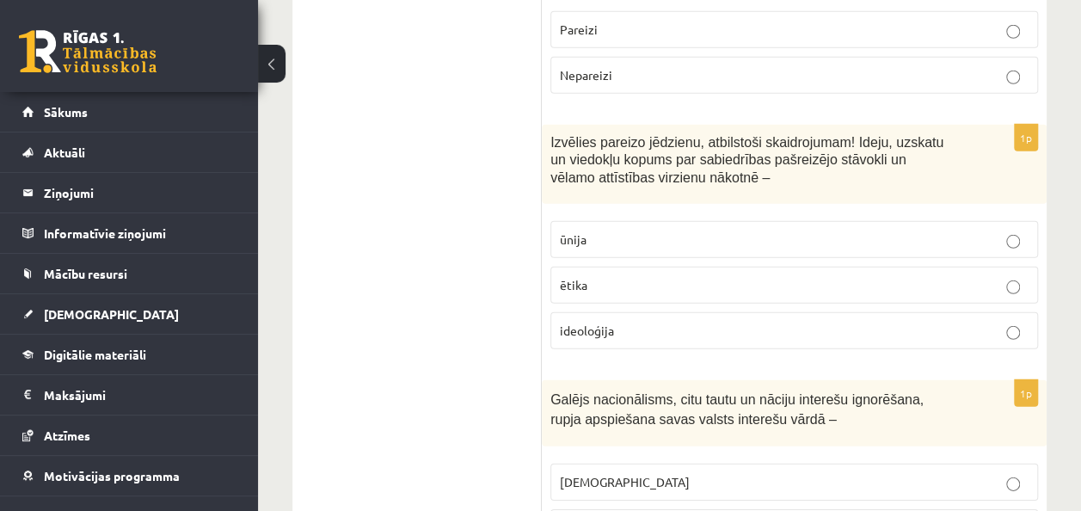
click at [678, 473] on p "šovinisms" at bounding box center [794, 482] width 469 height 18
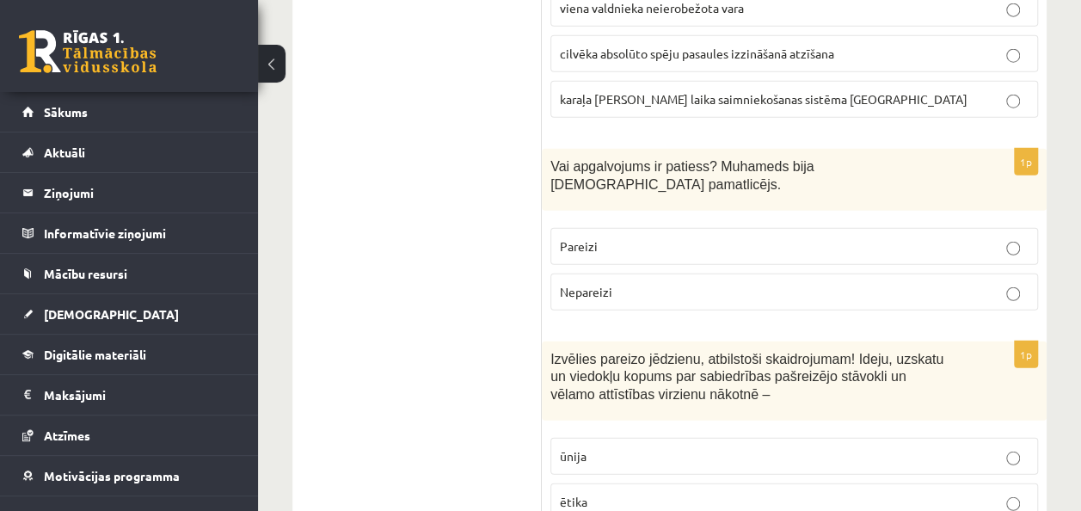
scroll to position [5334, 0]
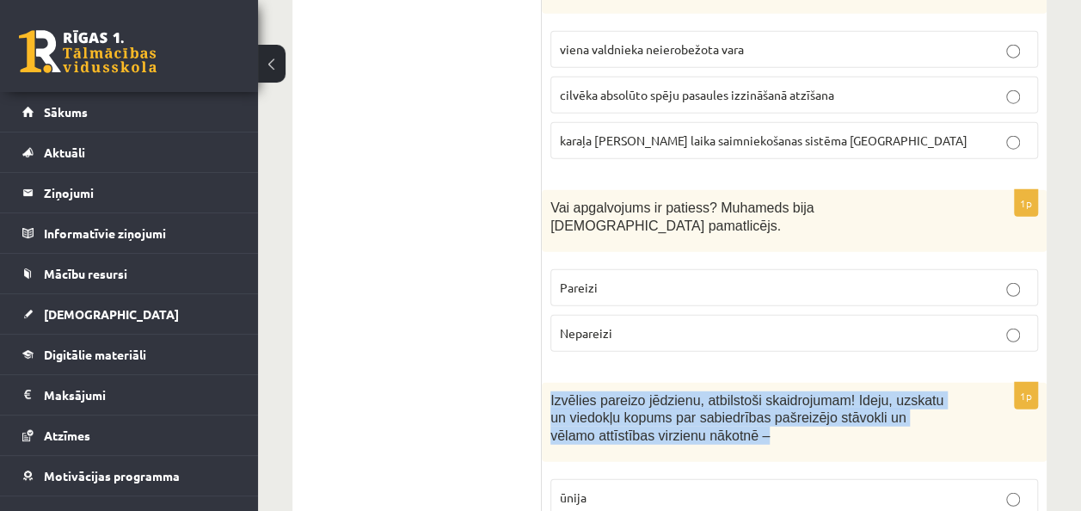
drag, startPoint x: 548, startPoint y: 160, endPoint x: 932, endPoint y: 204, distance: 385.9
click at [932, 383] on div "Izvēlies pareizo jēdzienu, atbilstoši skaidrojumam! Ideju, uzskatu un viedokļu …" at bounding box center [794, 422] width 505 height 79
drag, startPoint x: 932, startPoint y: 204, endPoint x: 828, endPoint y: 175, distance: 107.8
copy span "Izvēlies pareizo jēdzienu, atbilstoši skaidrojumam! Ideju, uzskatu un viedokļu …"
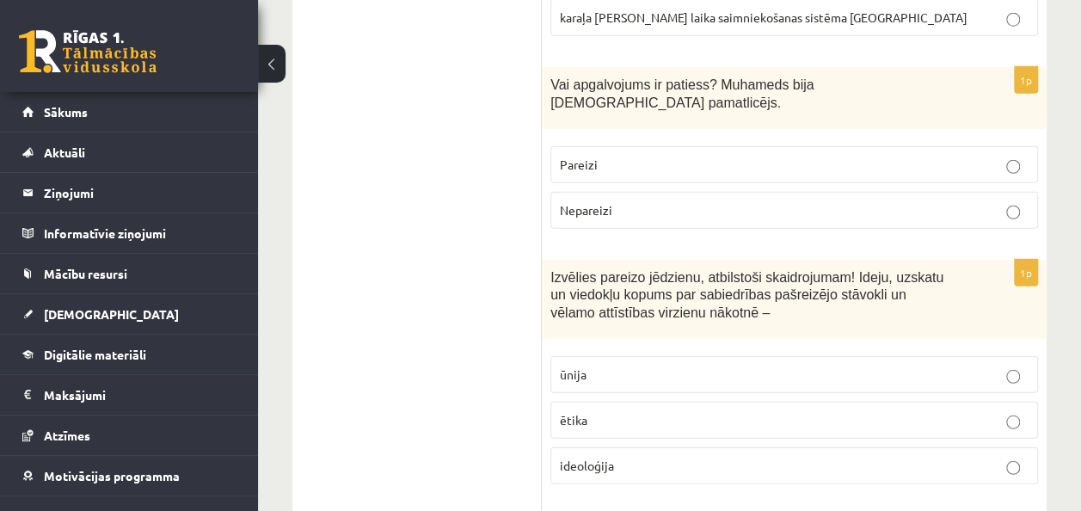
scroll to position [5420, 0]
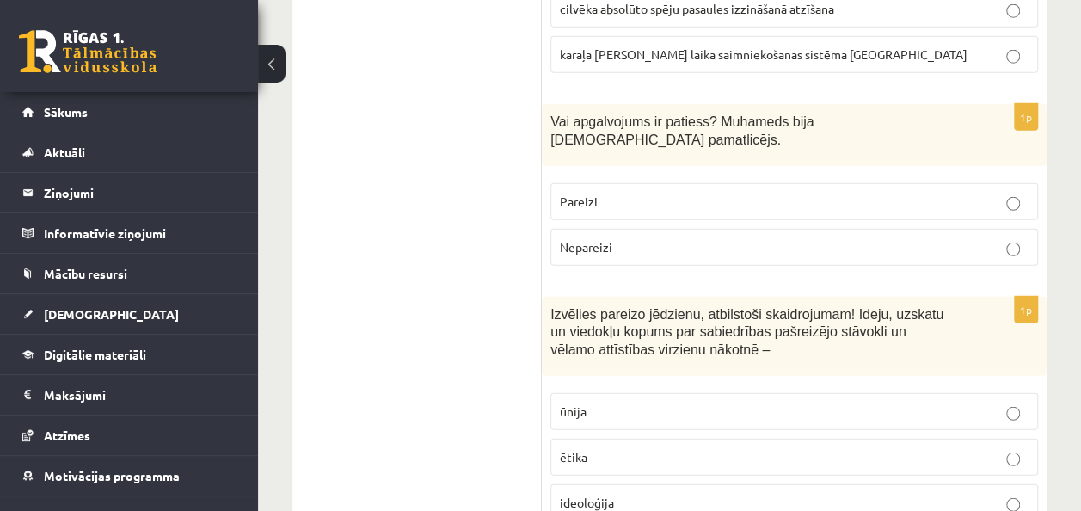
click at [604, 494] on span "ideoloģija" at bounding box center [587, 501] width 54 height 15
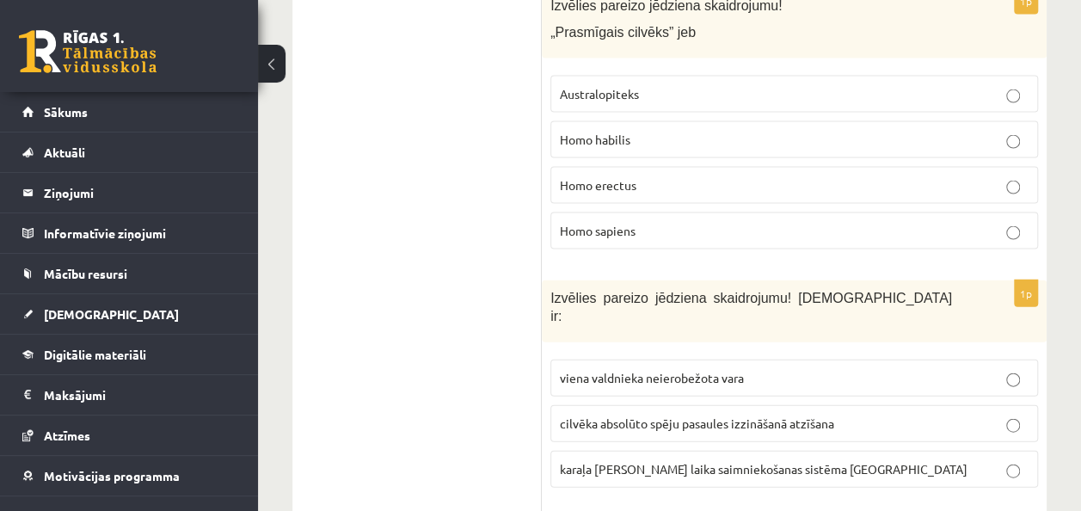
scroll to position [4990, 0]
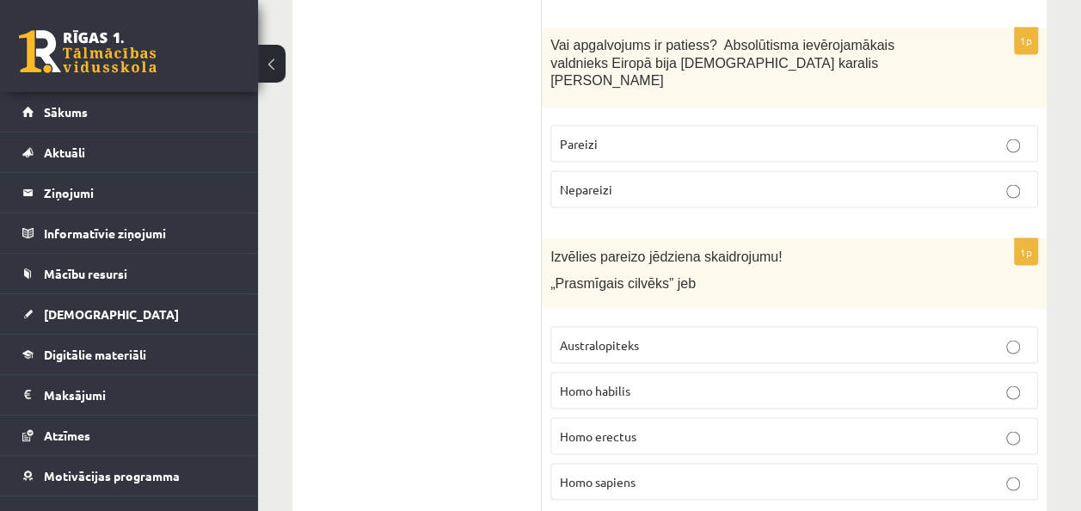
scroll to position [4728, 0]
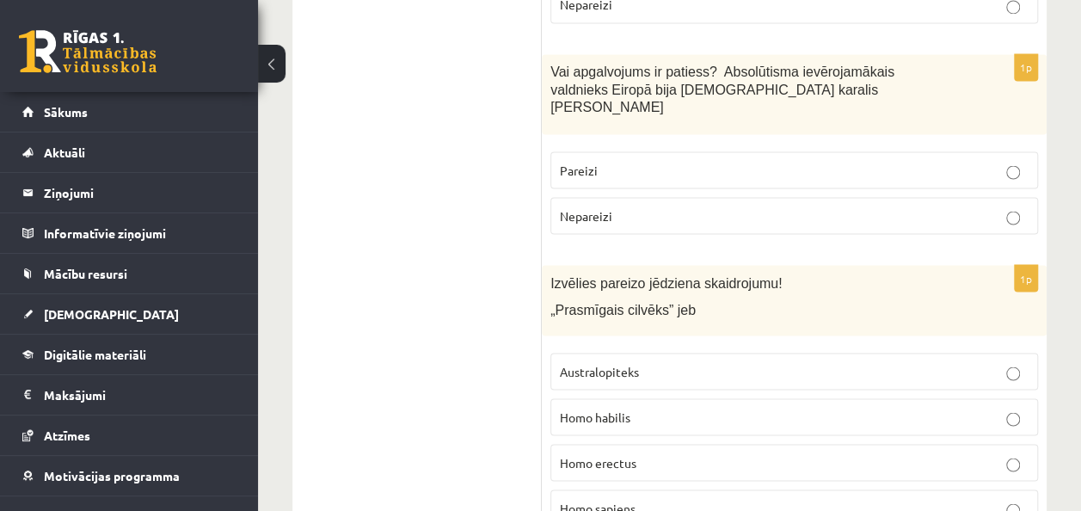
click at [626, 408] on span "Homo habilis" at bounding box center [595, 415] width 70 height 15
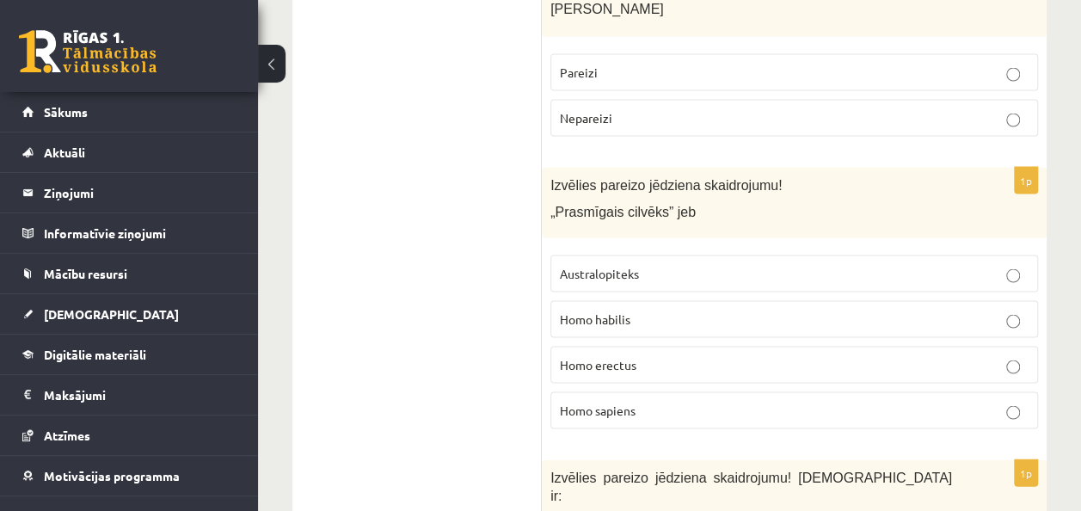
scroll to position [4900, 0]
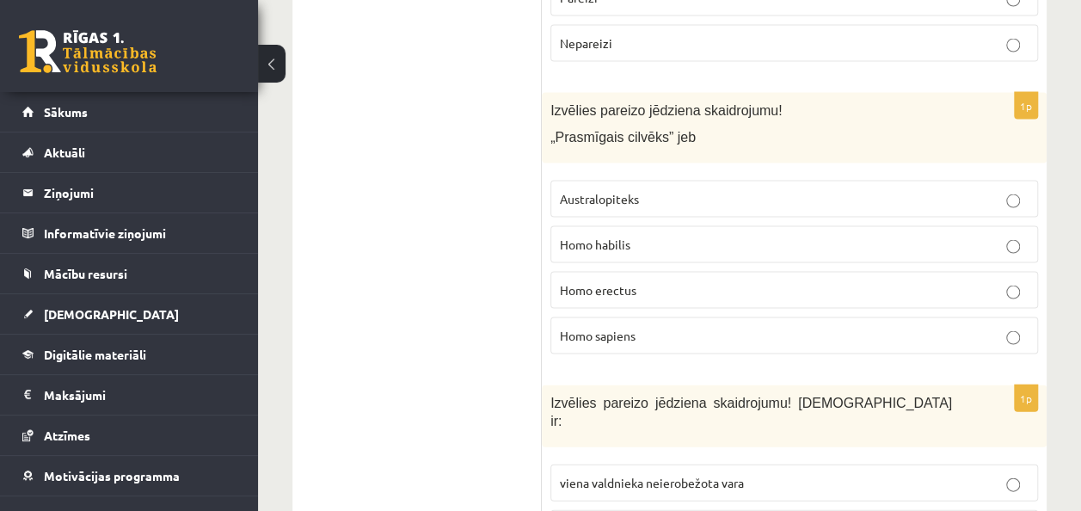
click at [796, 474] on p "viena valdnieka neierobežota vara" at bounding box center [794, 483] width 469 height 18
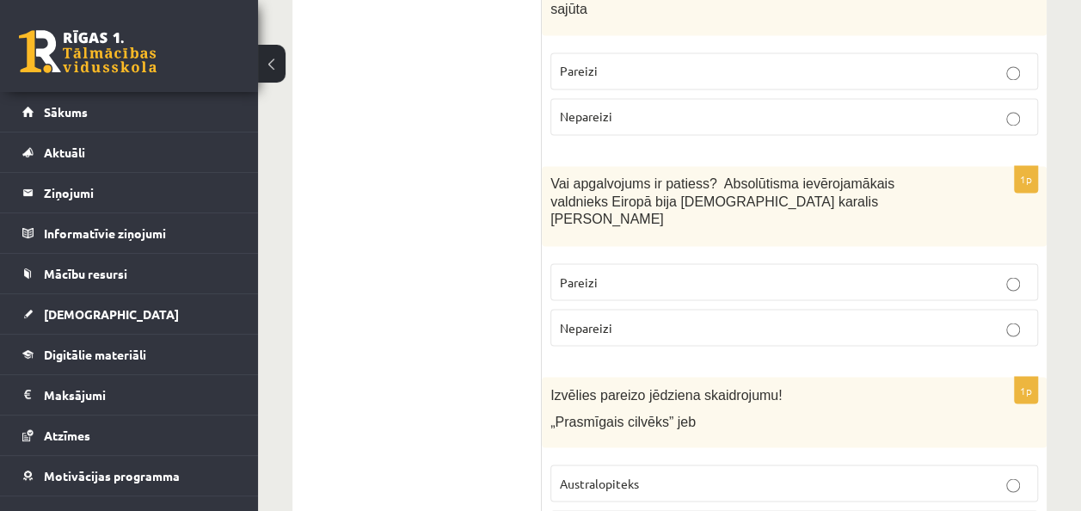
scroll to position [4556, 0]
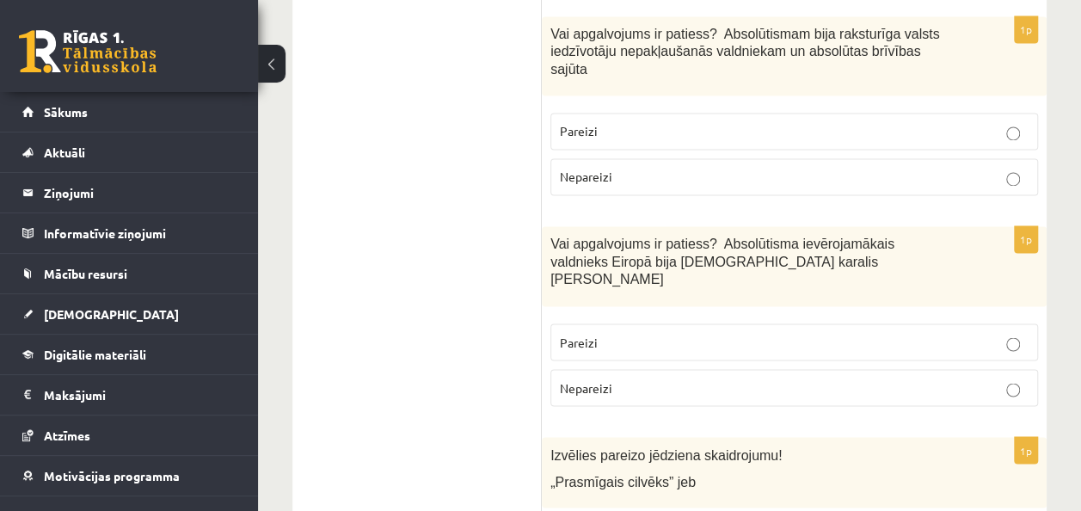
click at [784, 333] on p "Pareizi" at bounding box center [794, 342] width 469 height 18
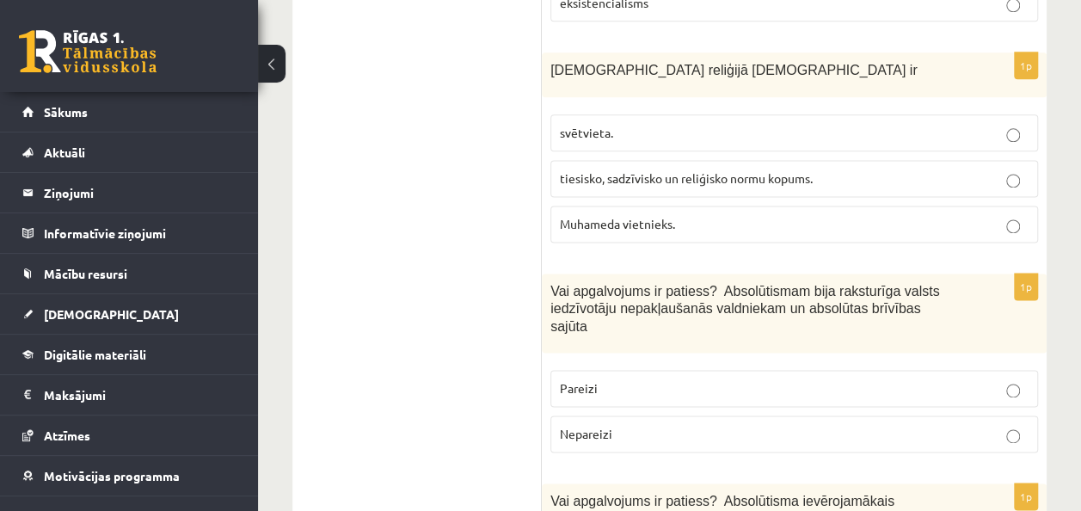
scroll to position [4298, 0]
click at [803, 426] on p "Nepareizi" at bounding box center [794, 435] width 469 height 18
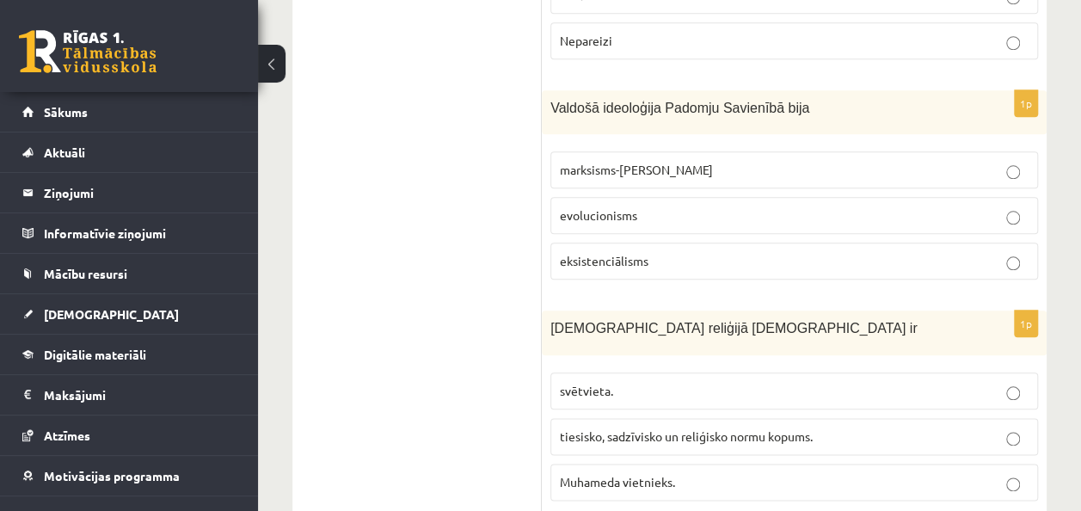
scroll to position [4041, 0]
click at [789, 429] on span "tiesisko, sadzīvisko un reliģisko normu kopums." at bounding box center [686, 436] width 253 height 15
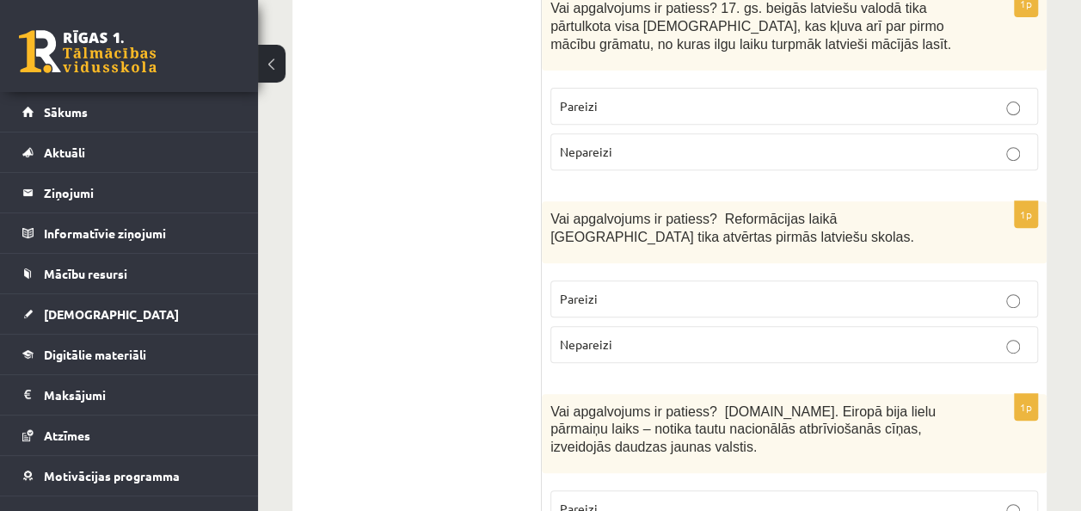
scroll to position [3442, 0]
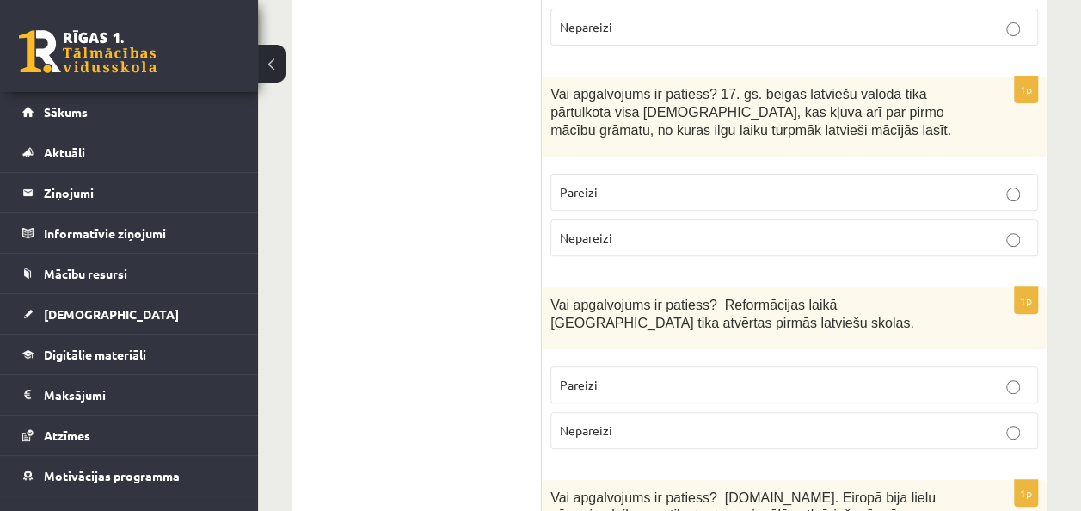
click at [659, 376] on p "Pareizi" at bounding box center [794, 385] width 469 height 18
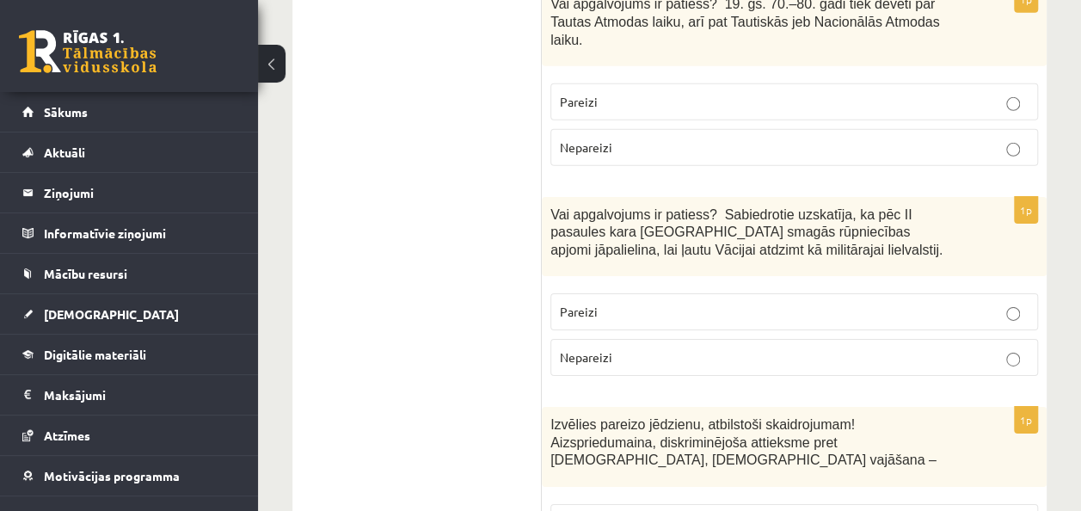
scroll to position [2639, 0]
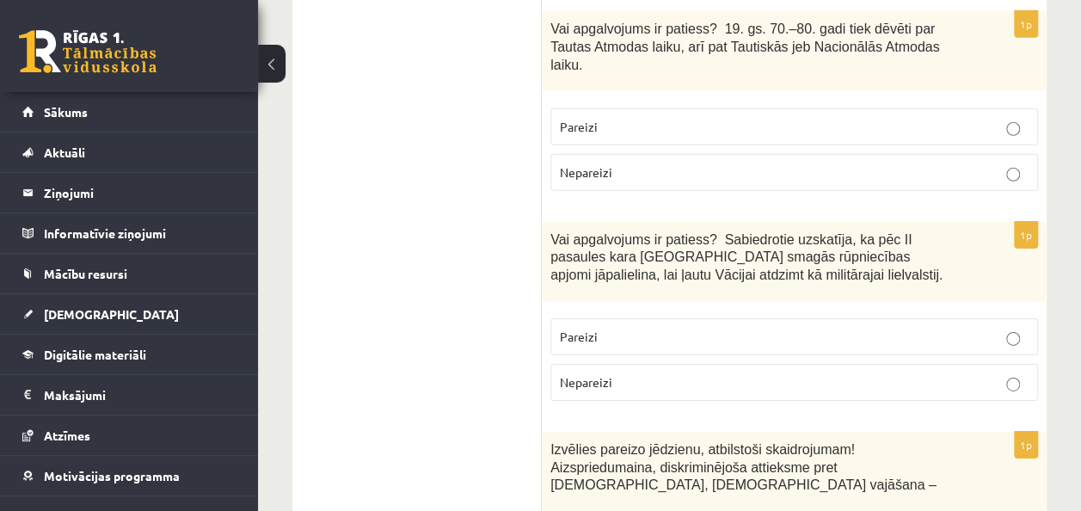
click at [801, 373] on p "Nepareizi" at bounding box center [794, 382] width 469 height 18
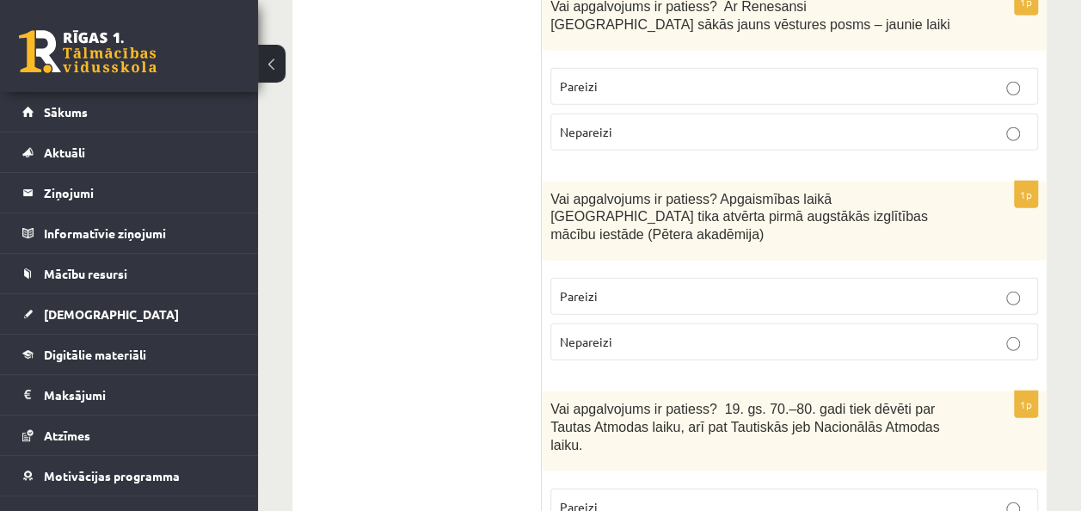
scroll to position [2251, 0]
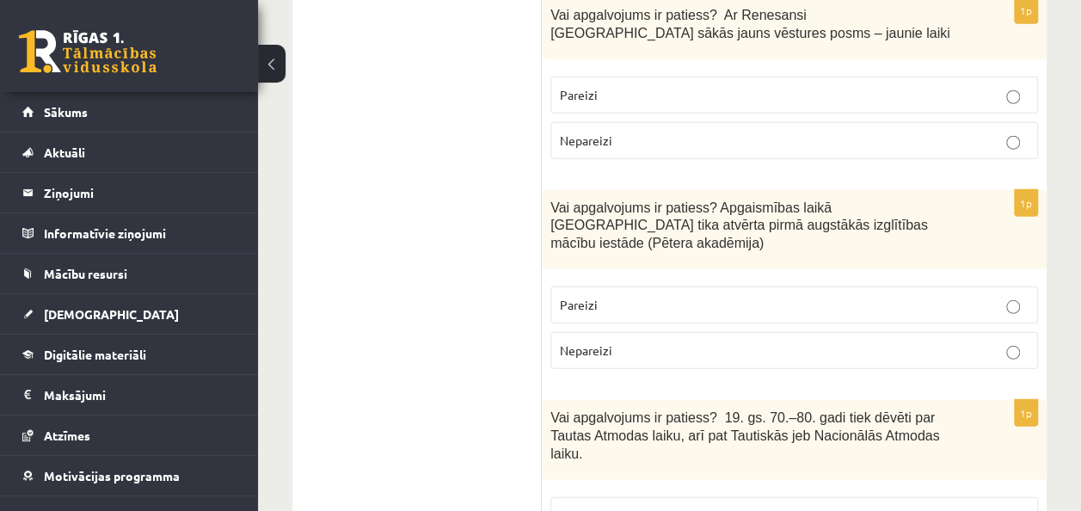
click at [980, 497] on label "Pareizi" at bounding box center [793, 515] width 487 height 37
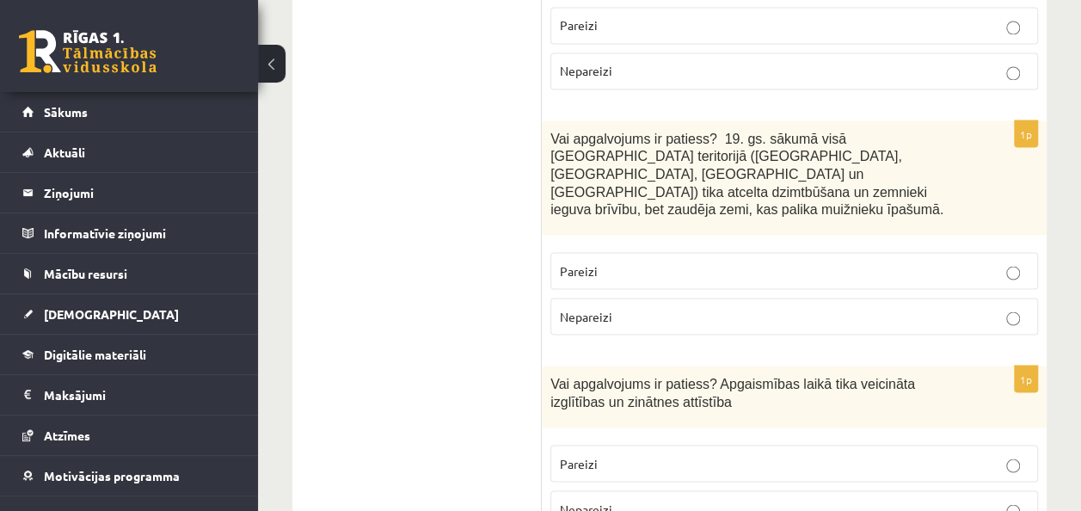
scroll to position [0, 0]
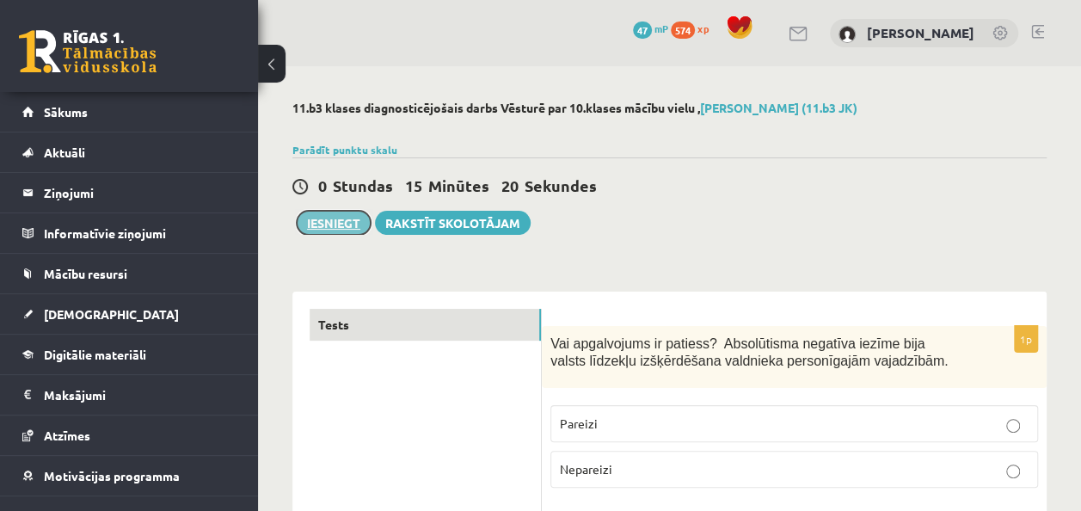
click at [316, 217] on button "Iesniegt" at bounding box center [334, 223] width 74 height 24
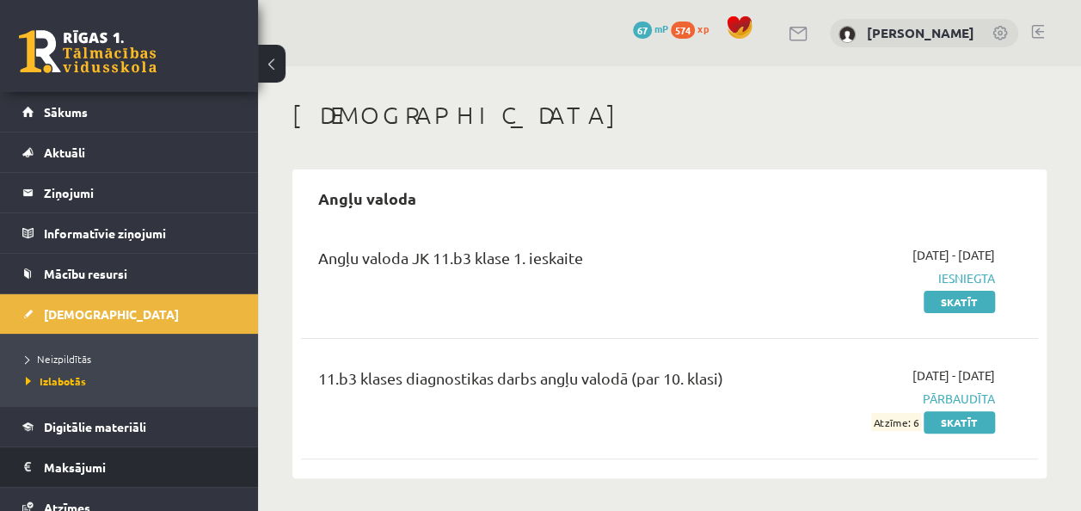
drag, startPoint x: 244, startPoint y: 267, endPoint x: 242, endPoint y: 447, distance: 180.6
click at [242, 449] on ul "Sākums Aktuāli Kā mācīties eSKOLĀ Kontakti Normatīvie akti Online konsultācijas…" at bounding box center [129, 370] width 258 height 556
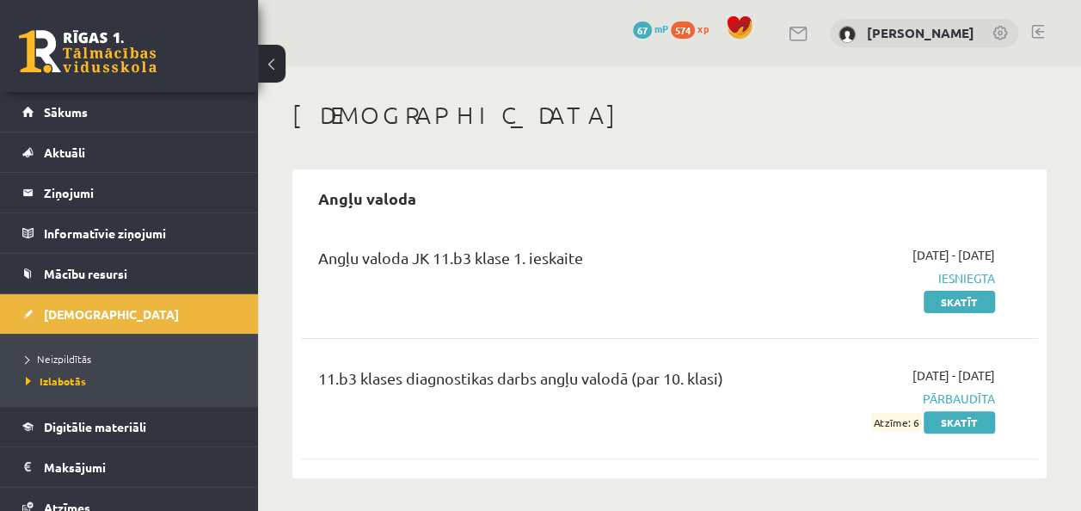
drag, startPoint x: 242, startPoint y: 242, endPoint x: 256, endPoint y: 279, distance: 38.6
click at [256, 279] on div "[PERSON_NAME] Sākums Aktuāli Kā mācīties eSKOLĀ Kontakti Normatīvie akti Online…" at bounding box center [129, 301] width 258 height 419
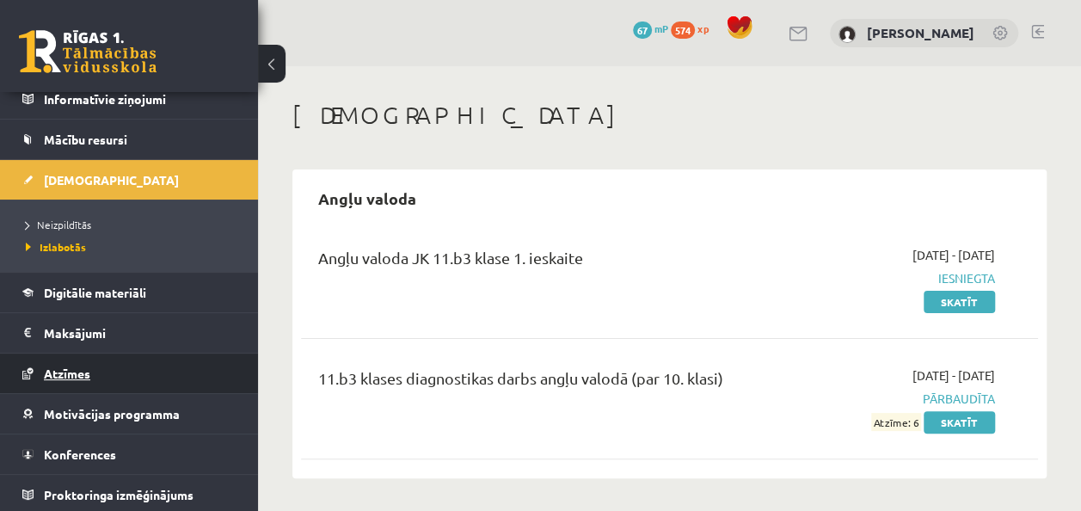
click at [119, 365] on link "Atzīmes" at bounding box center [129, 373] width 214 height 40
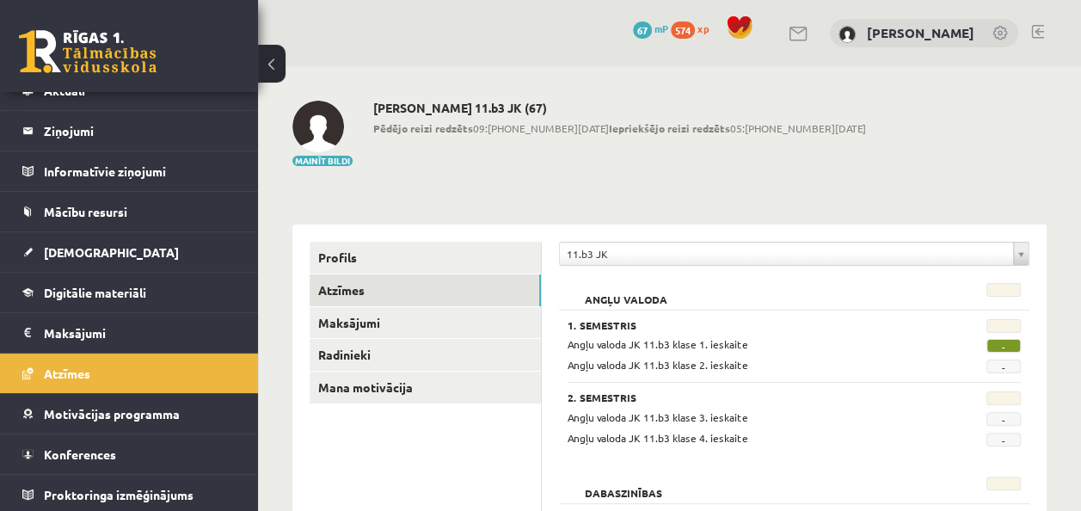
click at [84, 244] on span "[DEMOGRAPHIC_DATA]" at bounding box center [111, 251] width 135 height 15
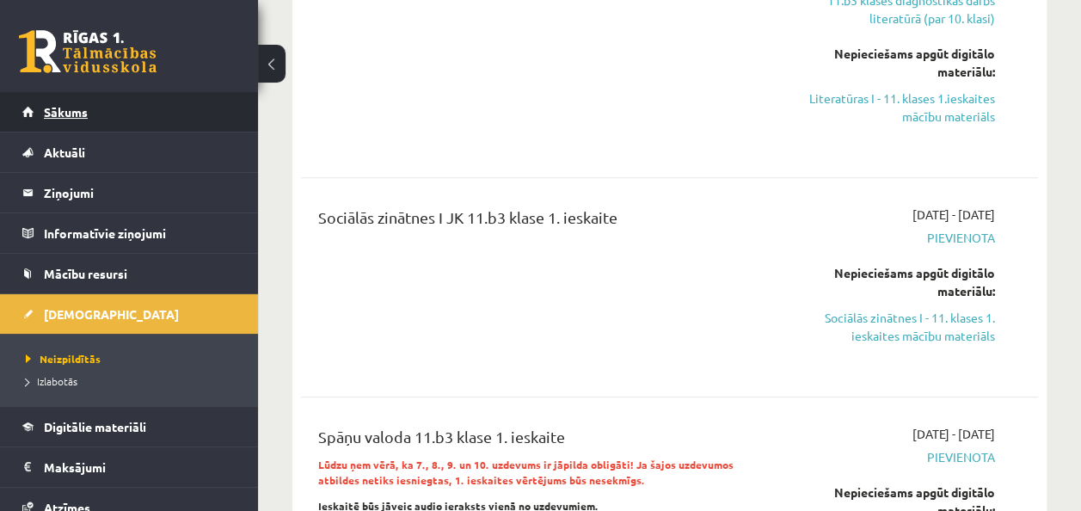
click at [58, 113] on span "Sākums" at bounding box center [66, 111] width 44 height 15
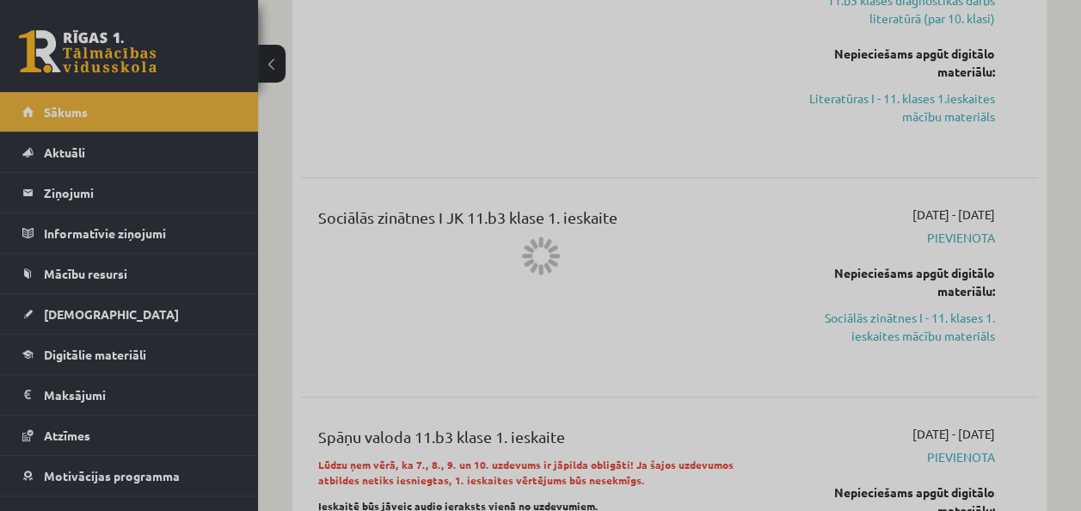
click at [734, 442] on div at bounding box center [540, 255] width 1081 height 511
